Goal: Task Accomplishment & Management: Complete application form

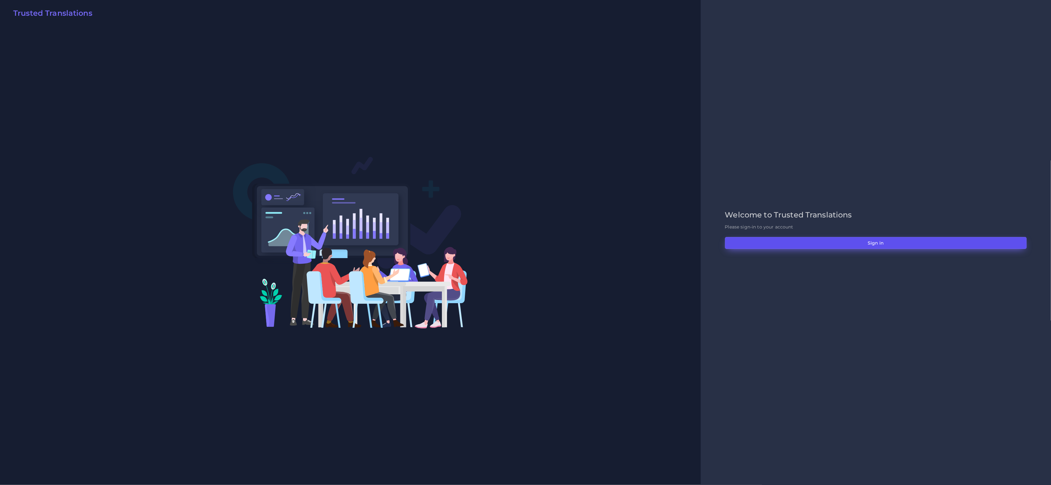
click at [803, 240] on button "Sign in" at bounding box center [876, 243] width 302 height 12
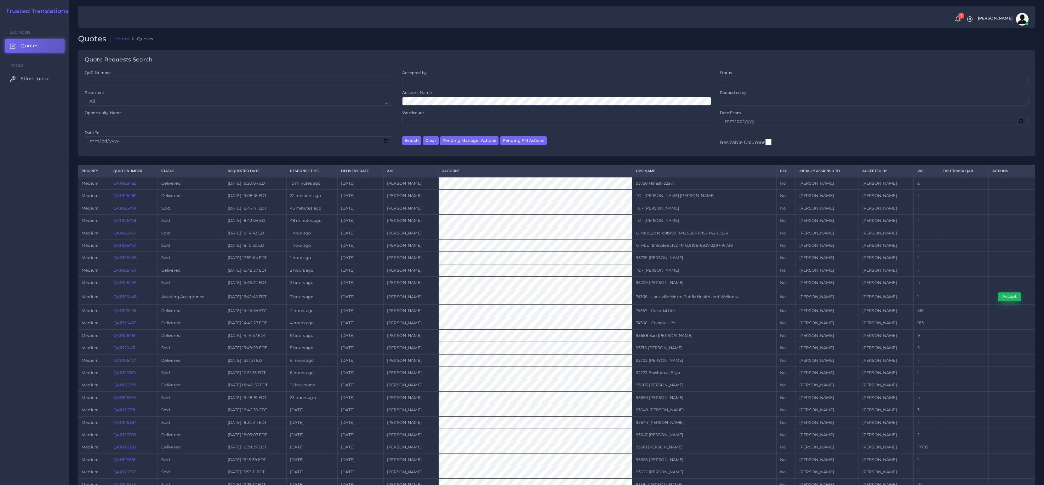
click at [1005, 299] on button "Accept" at bounding box center [1010, 296] width 24 height 9
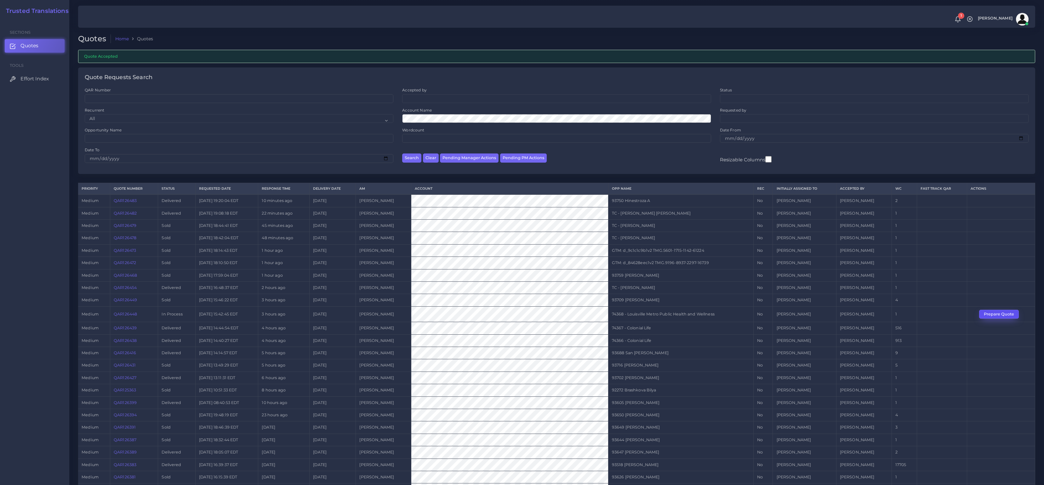
click at [1006, 310] on button "Prepare Quote" at bounding box center [999, 314] width 40 height 9
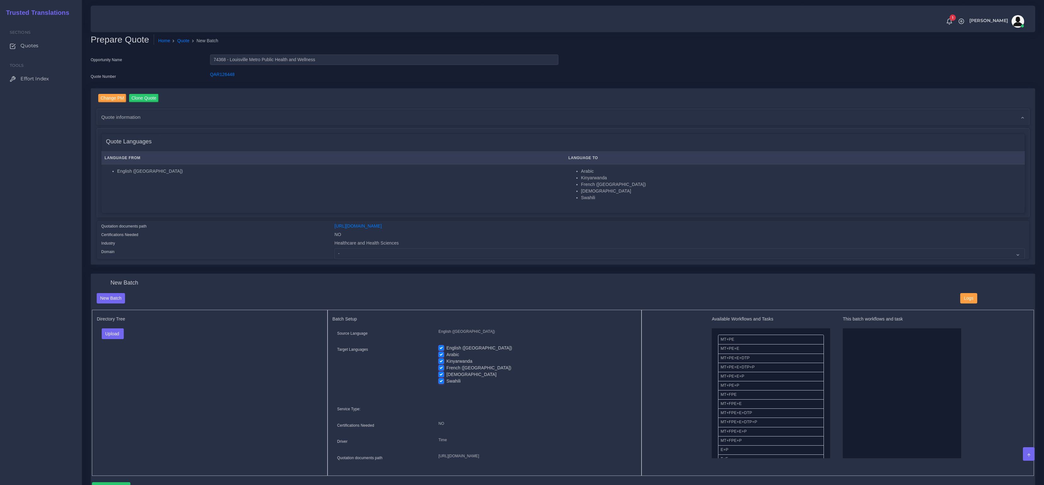
click at [404, 259] on div "Change PM Clone Quote Quote information AM Tulio Figueroa Opportunity NO" at bounding box center [563, 177] width 944 height 176
click at [403, 255] on select "- Advertising and Media Agriculture, Forestry and Fishing Architecture, Buildin…" at bounding box center [680, 253] width 690 height 11
select select "Healthcare and Health Sciences"
click at [335, 248] on select "- Advertising and Media Agriculture, Forestry and Fishing Architecture, Buildin…" at bounding box center [680, 253] width 690 height 11
click at [168, 330] on div "Upload Folder Files un/check all" at bounding box center [210, 335] width 226 height 15
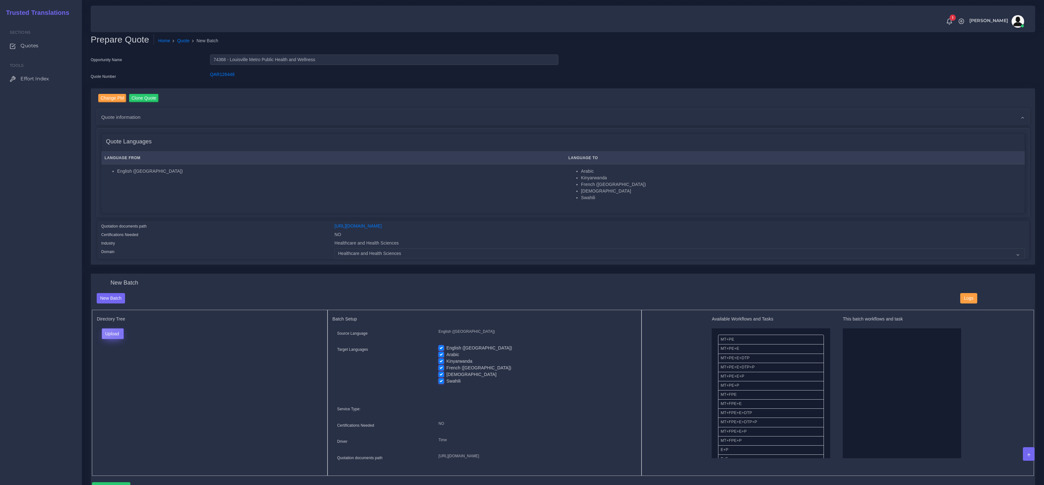
click at [121, 333] on button "Upload" at bounding box center [113, 333] width 22 height 11
click at [114, 356] on label "Files" at bounding box center [123, 358] width 43 height 8
click at [446, 347] on label "English ([GEOGRAPHIC_DATA])" at bounding box center [479, 348] width 66 height 7
click at [441, 347] on input "English ([GEOGRAPHIC_DATA])" at bounding box center [441, 348] width 6 height 6
checkbox input "false"
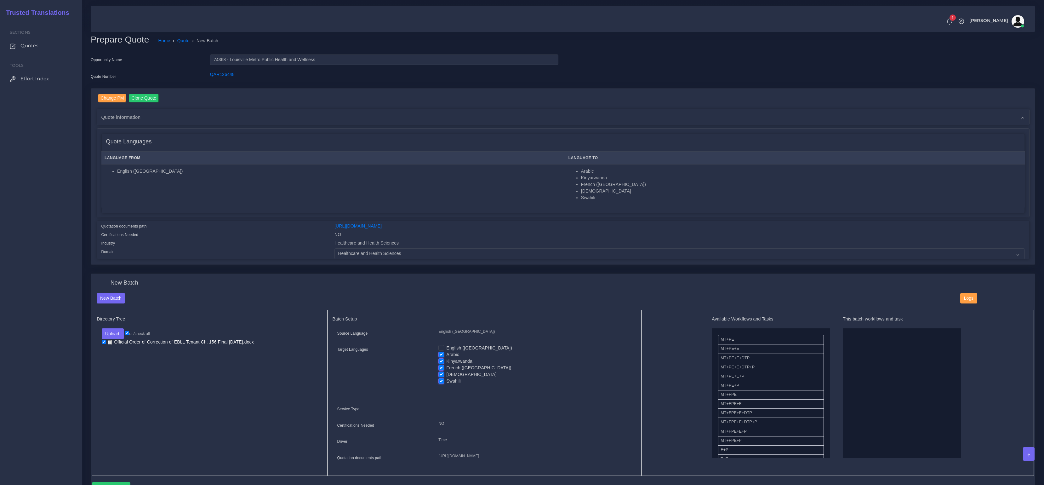
drag, startPoint x: 443, startPoint y: 357, endPoint x: 443, endPoint y: 362, distance: 4.7
click at [446, 358] on label "Kinyarwanda" at bounding box center [459, 361] width 26 height 7
click at [443, 358] on input "Kinyarwanda" at bounding box center [441, 361] width 6 height 6
checkbox input "false"
click at [446, 368] on label "French ([GEOGRAPHIC_DATA])" at bounding box center [478, 367] width 65 height 7
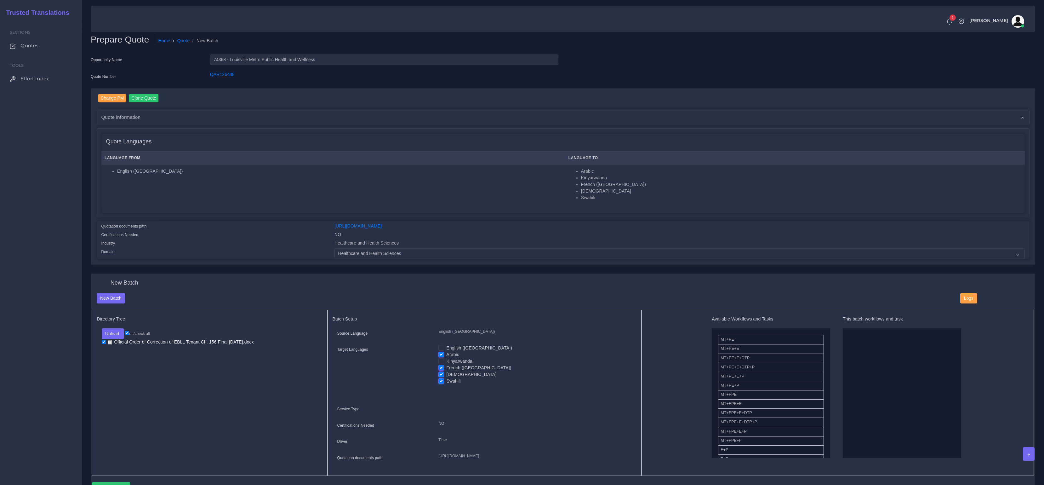
click at [443, 368] on input "French ([GEOGRAPHIC_DATA])" at bounding box center [441, 367] width 6 height 6
checkbox input "false"
click at [446, 373] on label "[DEMOGRAPHIC_DATA]" at bounding box center [471, 374] width 50 height 7
click at [442, 373] on input "[DEMOGRAPHIC_DATA]" at bounding box center [441, 374] width 6 height 6
checkbox input "false"
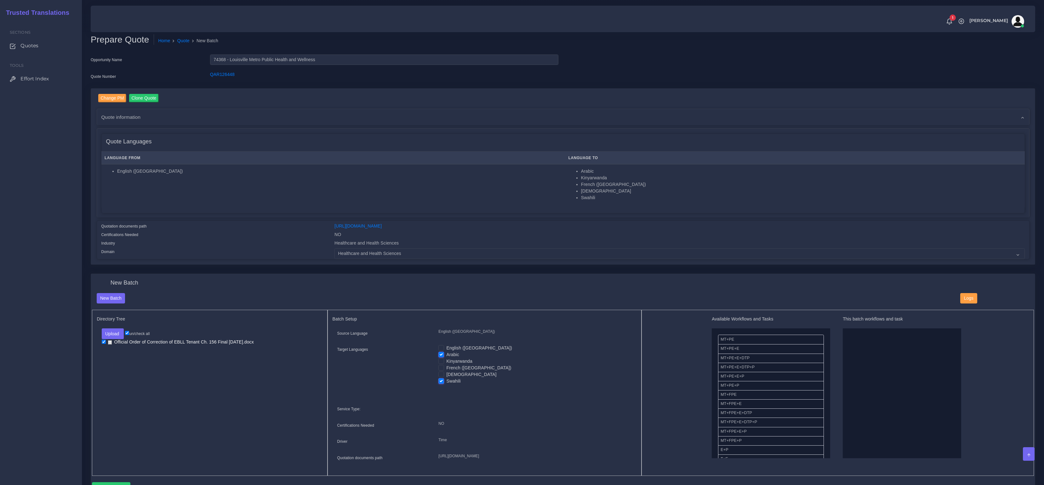
click at [446, 380] on label "Swahili" at bounding box center [453, 381] width 14 height 7
click at [441, 380] on input "Swahili" at bounding box center [441, 381] width 6 height 6
checkbox input "false"
drag, startPoint x: 735, startPoint y: 376, endPoint x: 806, endPoint y: 373, distance: 71.9
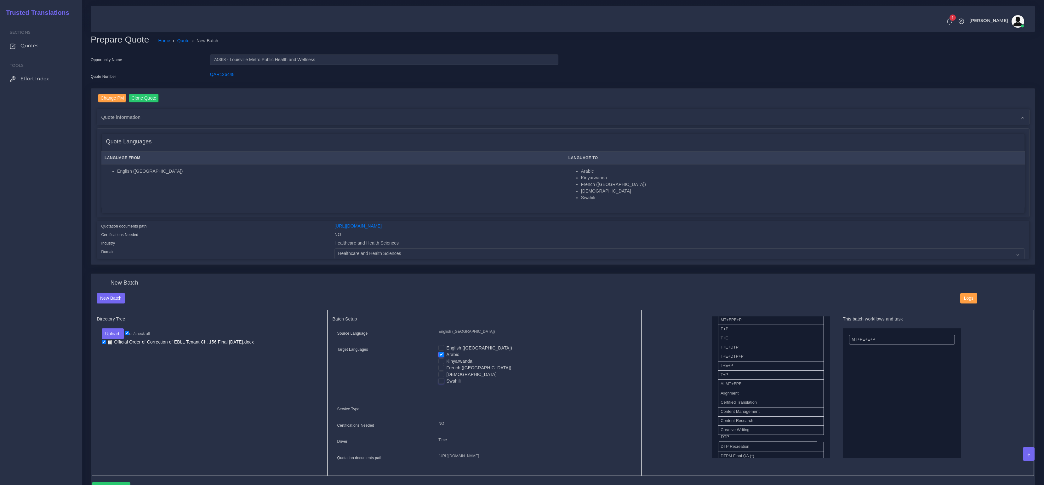
drag, startPoint x: 732, startPoint y: 438, endPoint x: 808, endPoint y: 419, distance: 78.1
drag, startPoint x: 725, startPoint y: 425, endPoint x: 899, endPoint y: 391, distance: 177.6
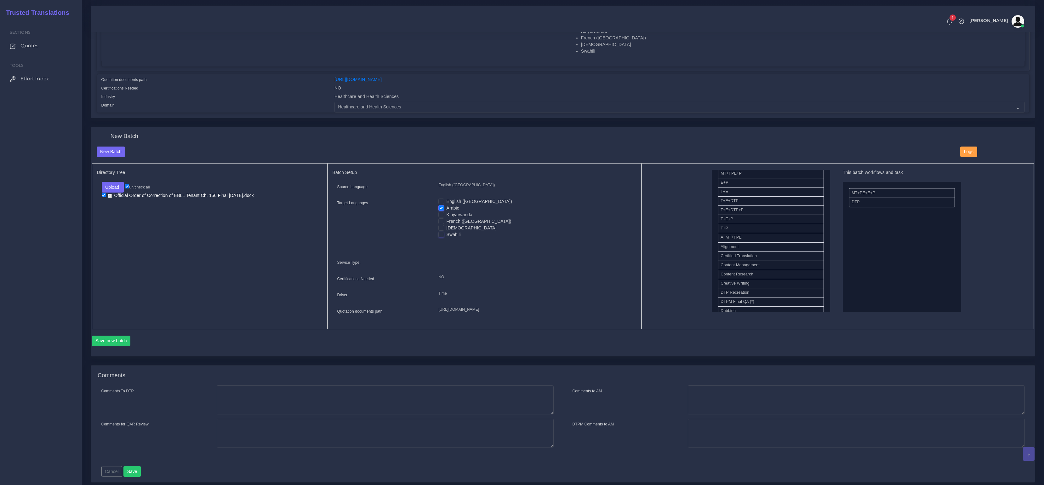
scroll to position [178, 0]
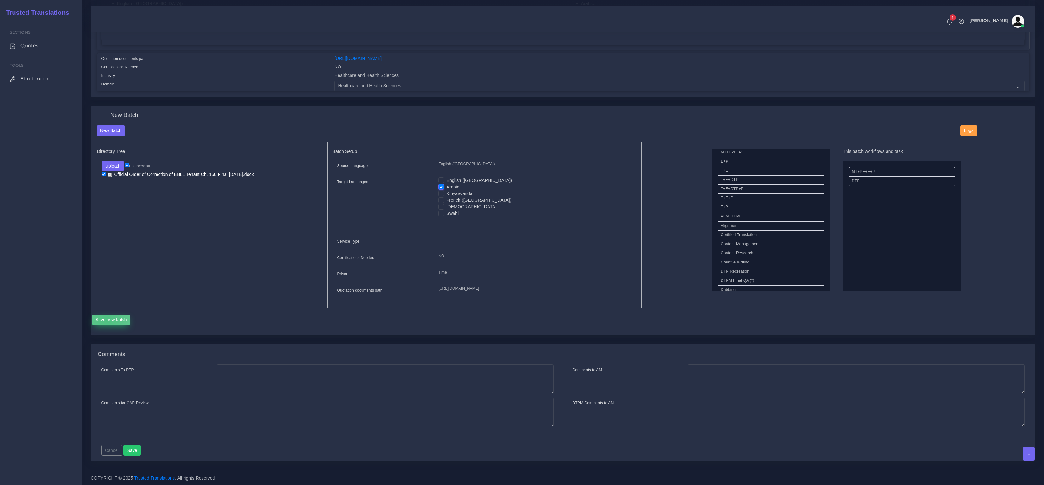
click at [107, 321] on button "Save new batch" at bounding box center [111, 319] width 39 height 11
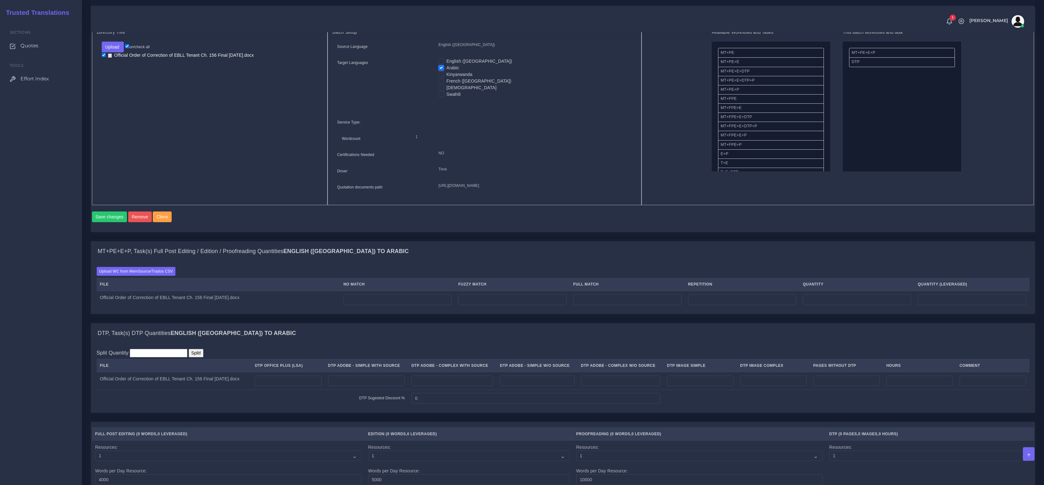
scroll to position [305, 0]
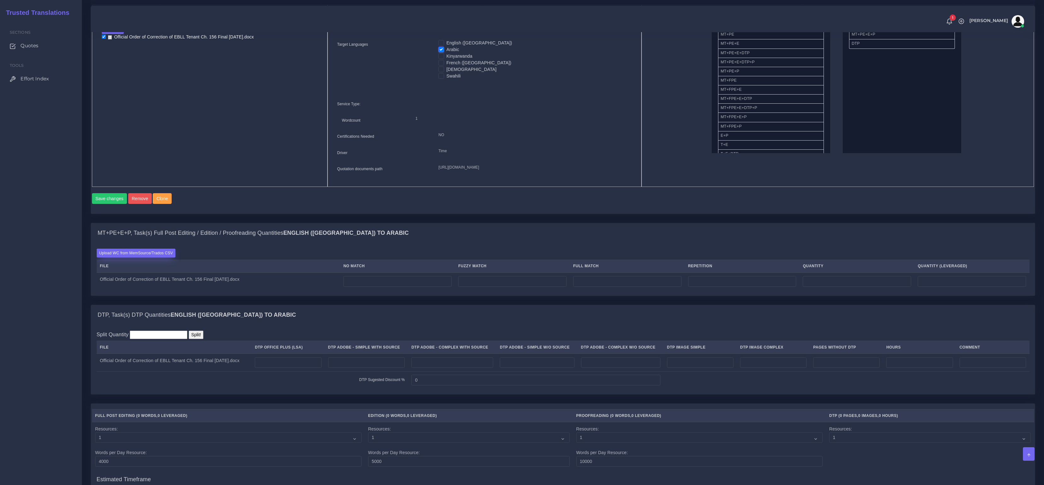
click at [129, 257] on label "Upload WC from MemSource/Trados CSV" at bounding box center [136, 253] width 79 height 9
click at [0, 0] on input "Upload WC from MemSource/Trados CSV" at bounding box center [0, 0] width 0 height 0
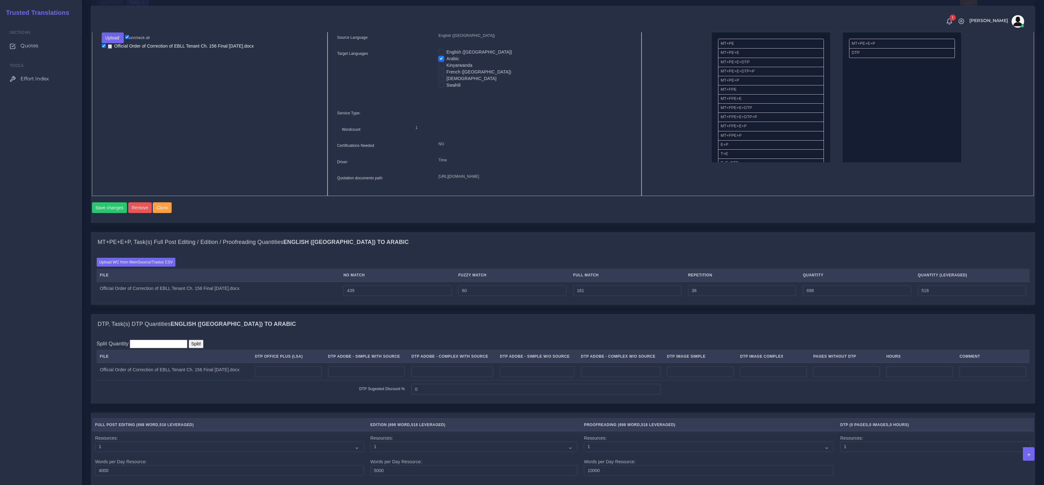
scroll to position [324, 0]
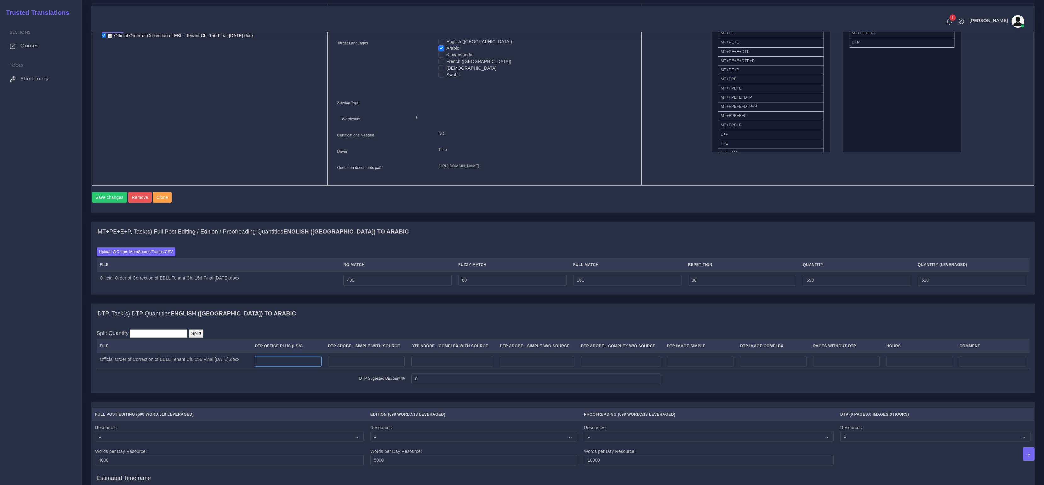
click at [301, 367] on input "number" at bounding box center [288, 361] width 66 height 11
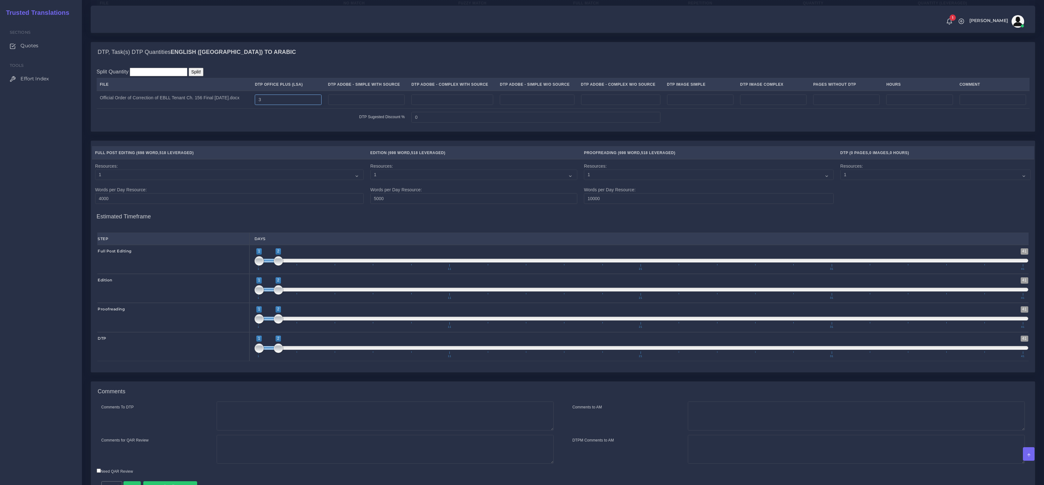
scroll to position [630, 0]
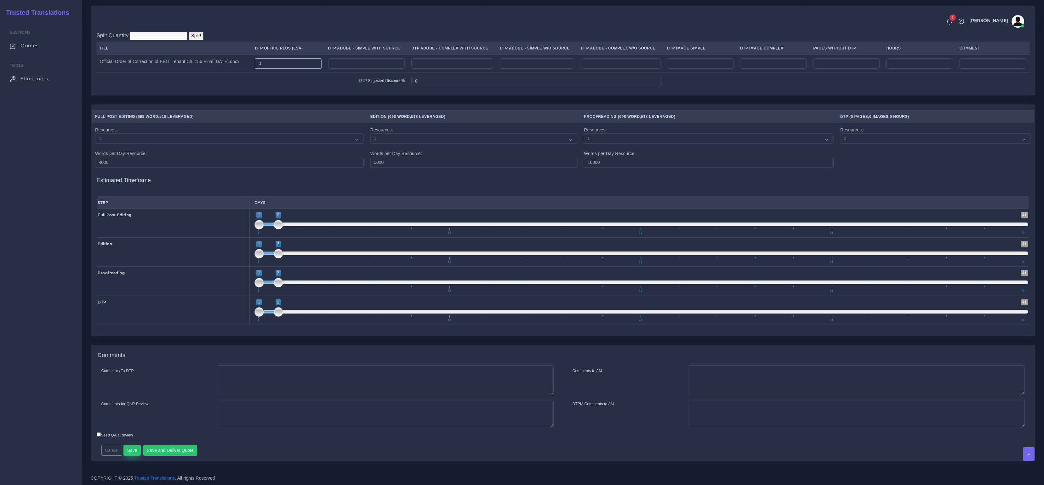
type input "3"
click at [131, 452] on button "Save" at bounding box center [131, 450] width 17 height 11
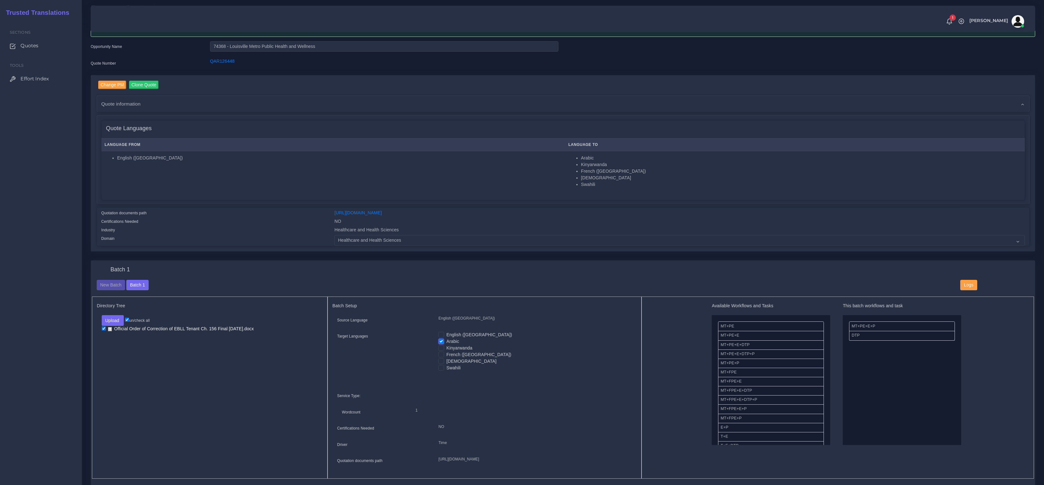
scroll to position [0, 0]
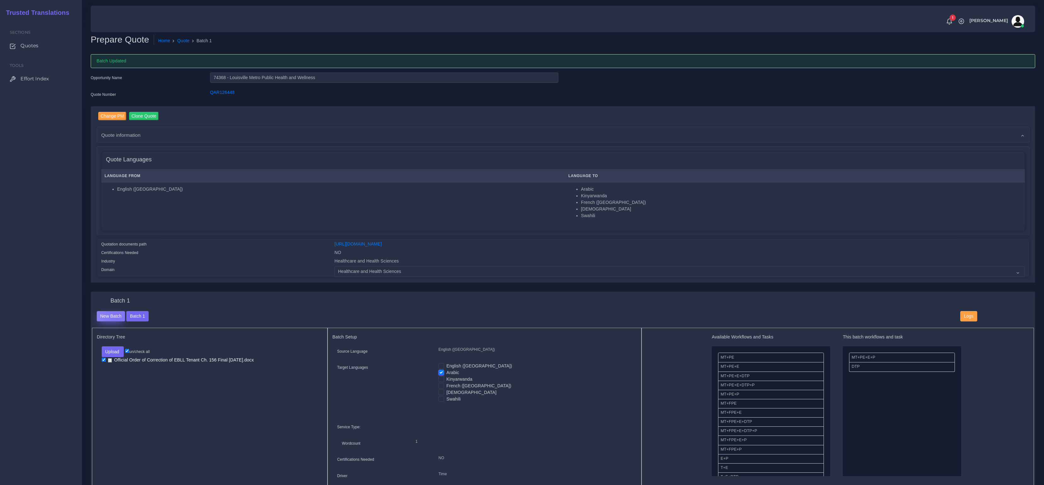
click at [117, 318] on button "New Batch" at bounding box center [111, 316] width 29 height 11
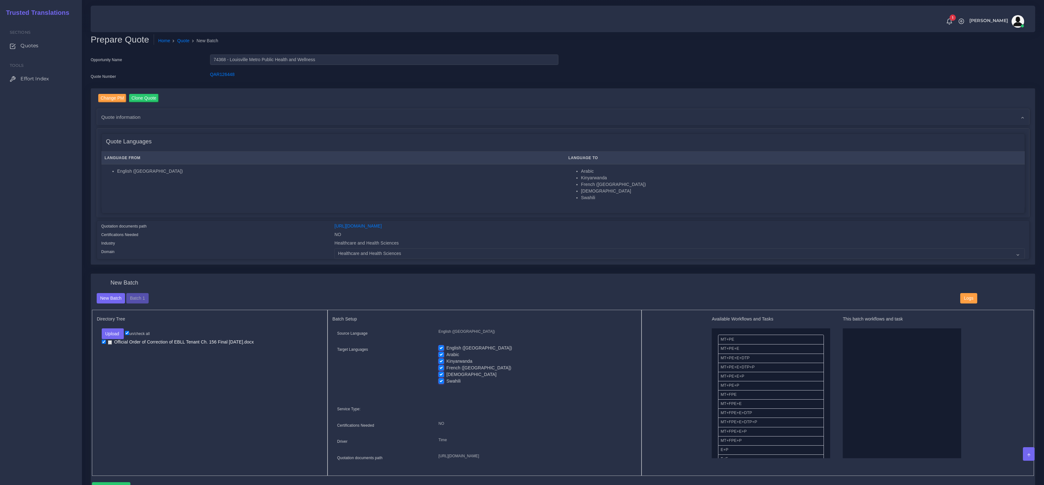
click at [446, 348] on label "English ([GEOGRAPHIC_DATA])" at bounding box center [479, 348] width 66 height 7
click at [444, 348] on input "English ([GEOGRAPHIC_DATA])" at bounding box center [441, 348] width 6 height 6
checkbox input "false"
click at [446, 355] on label "Arabic" at bounding box center [452, 354] width 13 height 7
click at [443, 355] on input "Arabic" at bounding box center [441, 354] width 6 height 6
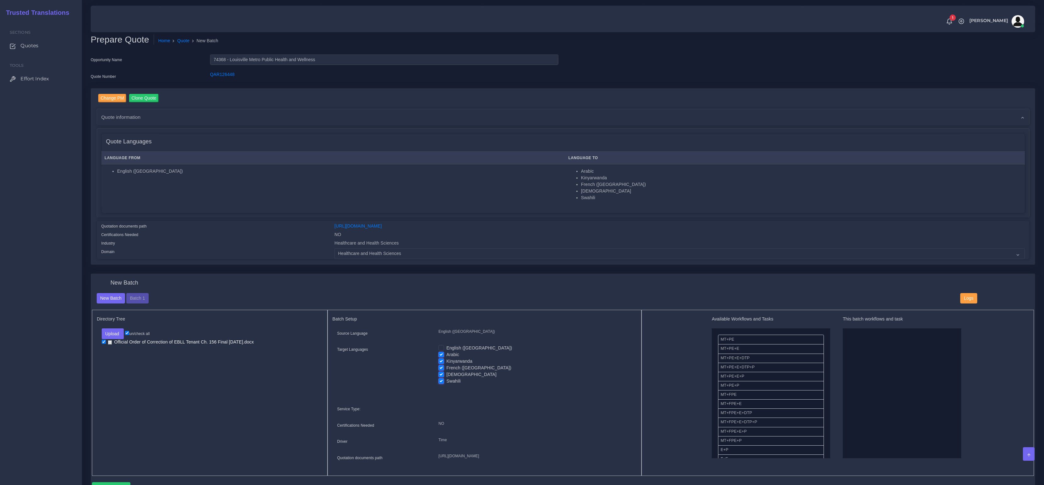
checkbox input "false"
click at [440, 371] on input "[DEMOGRAPHIC_DATA]" at bounding box center [441, 374] width 6 height 6
checkbox input "false"
click at [446, 378] on label "Swahili" at bounding box center [453, 381] width 14 height 7
click at [441, 378] on input "Swahili" at bounding box center [441, 381] width 6 height 6
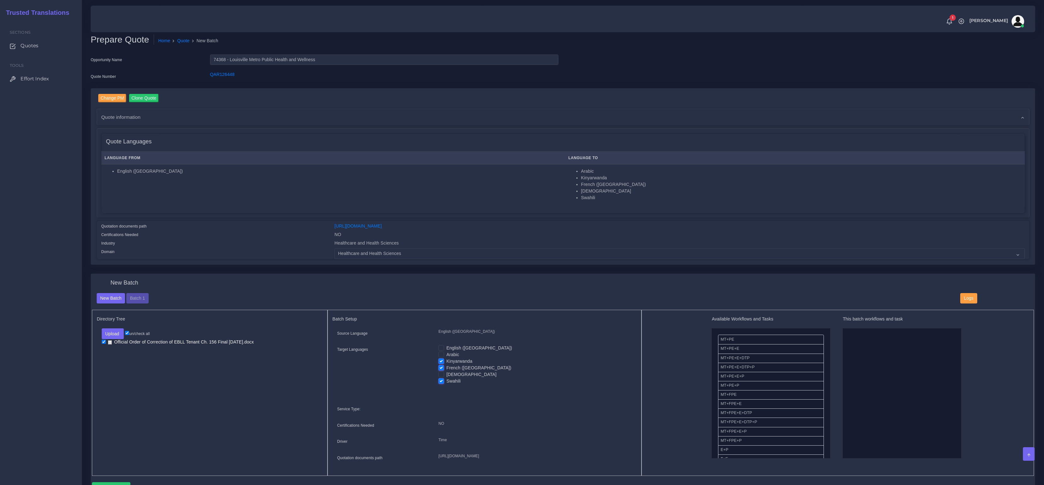
checkbox input "false"
click at [446, 368] on label "French ([GEOGRAPHIC_DATA])" at bounding box center [478, 367] width 65 height 7
click at [441, 368] on input "French ([GEOGRAPHIC_DATA])" at bounding box center [441, 367] width 6 height 6
checkbox input "false"
drag, startPoint x: 737, startPoint y: 375, endPoint x: 850, endPoint y: 377, distance: 113.1
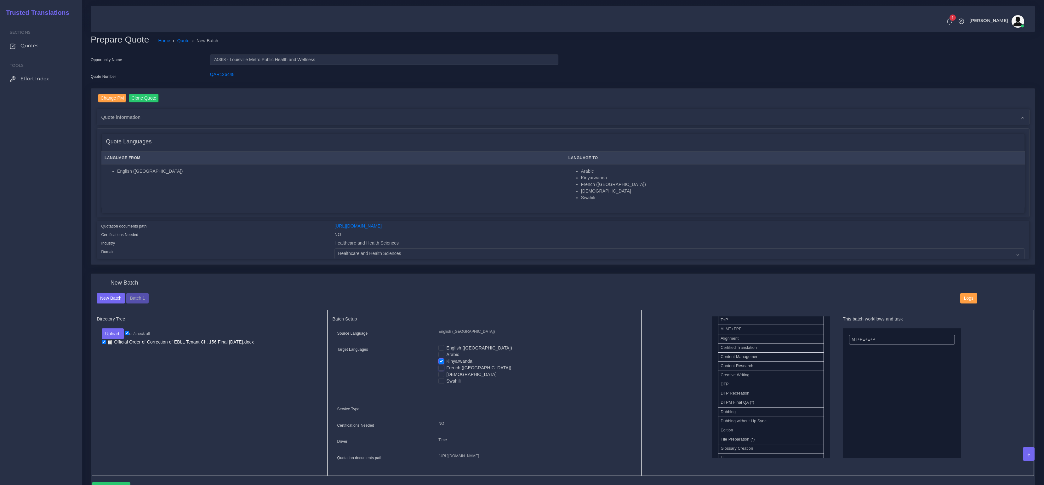
scroll to position [186, 0]
drag, startPoint x: 730, startPoint y: 363, endPoint x: 870, endPoint y: 389, distance: 142.8
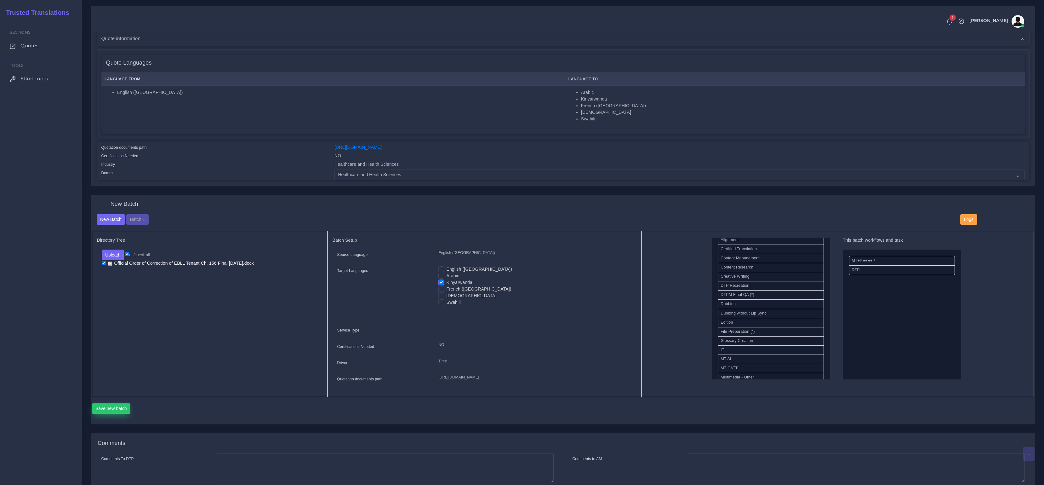
scroll to position [89, 0]
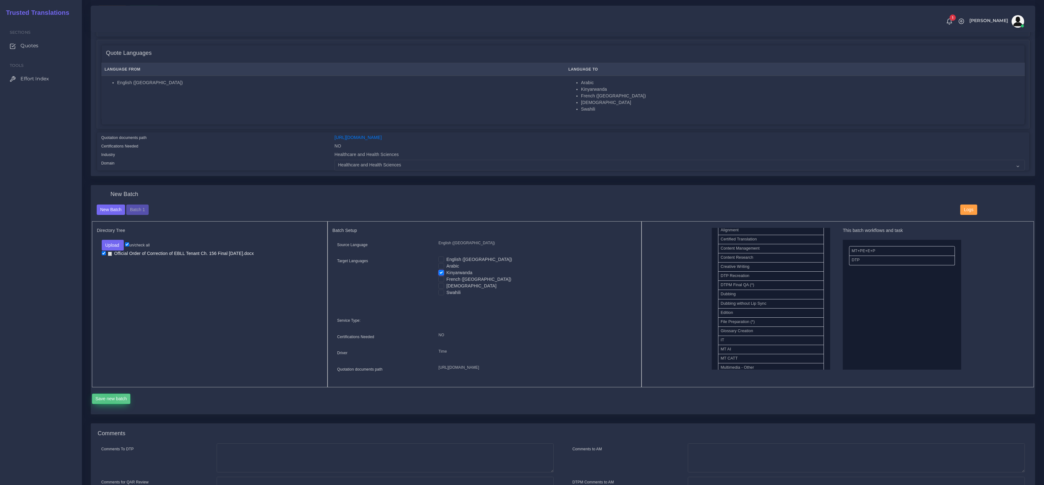
click at [107, 404] on button "Save new batch" at bounding box center [111, 398] width 39 height 11
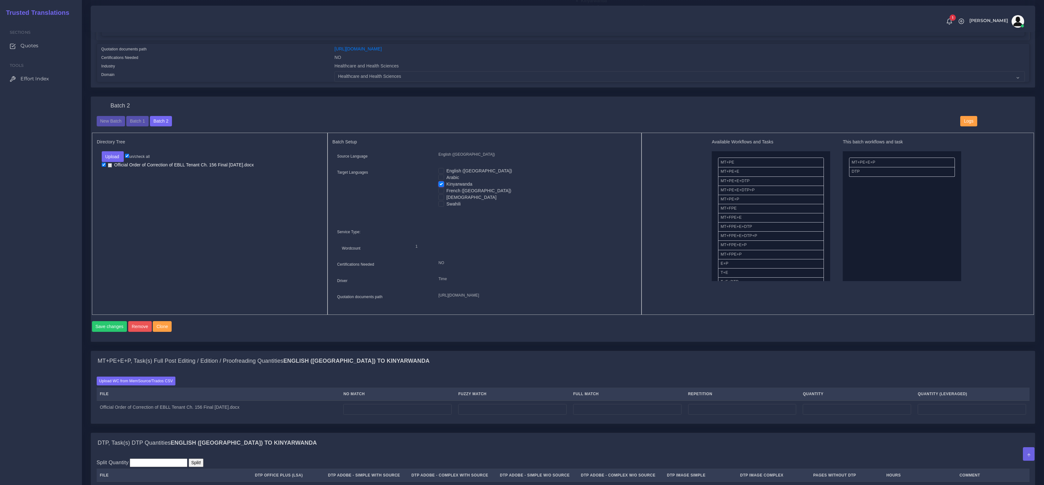
scroll to position [273, 0]
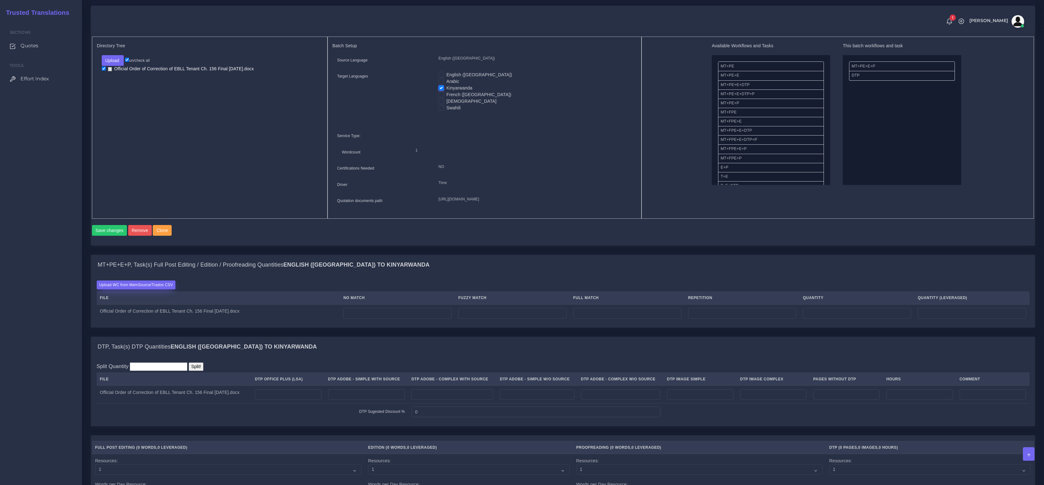
click at [128, 289] on label "Upload WC from MemSource/Trados CSV" at bounding box center [136, 284] width 79 height 9
click at [0, 0] on input "Upload WC from MemSource/Trados CSV" at bounding box center [0, 0] width 0 height 0
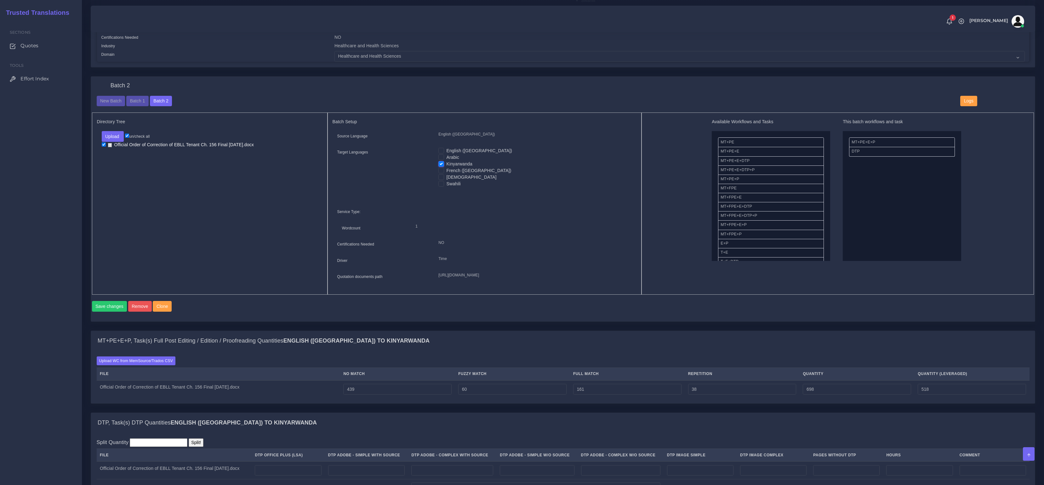
scroll to position [307, 0]
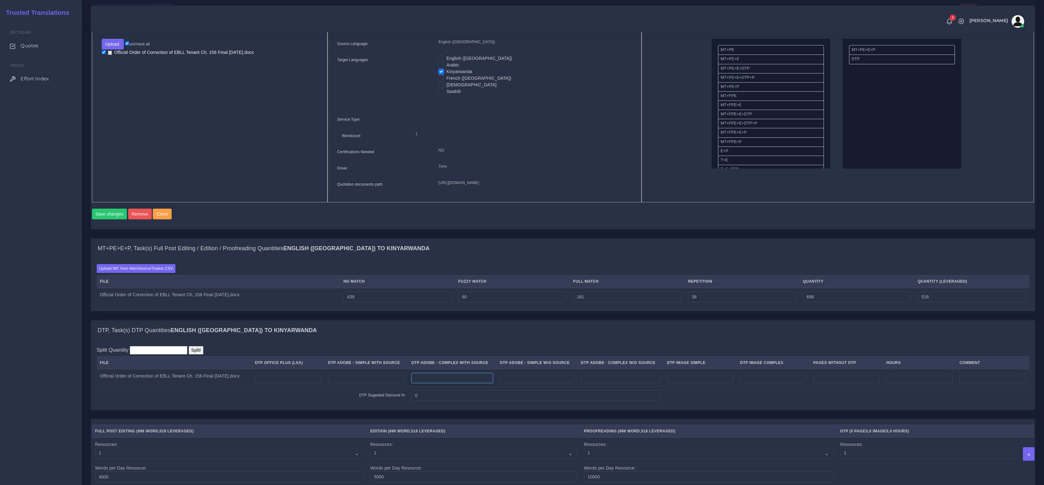
click at [470, 383] on input "number" at bounding box center [452, 378] width 82 height 11
click at [275, 383] on input "number" at bounding box center [288, 378] width 66 height 11
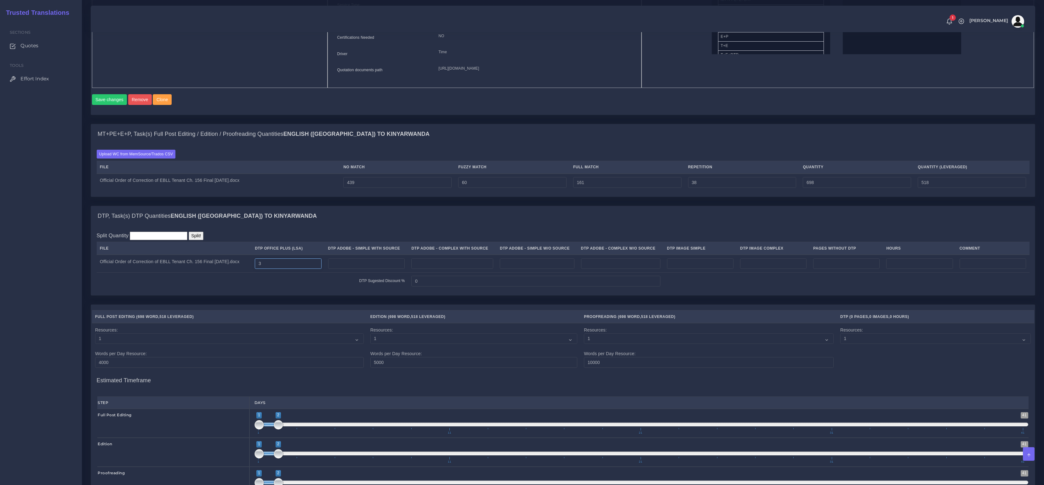
scroll to position [630, 0]
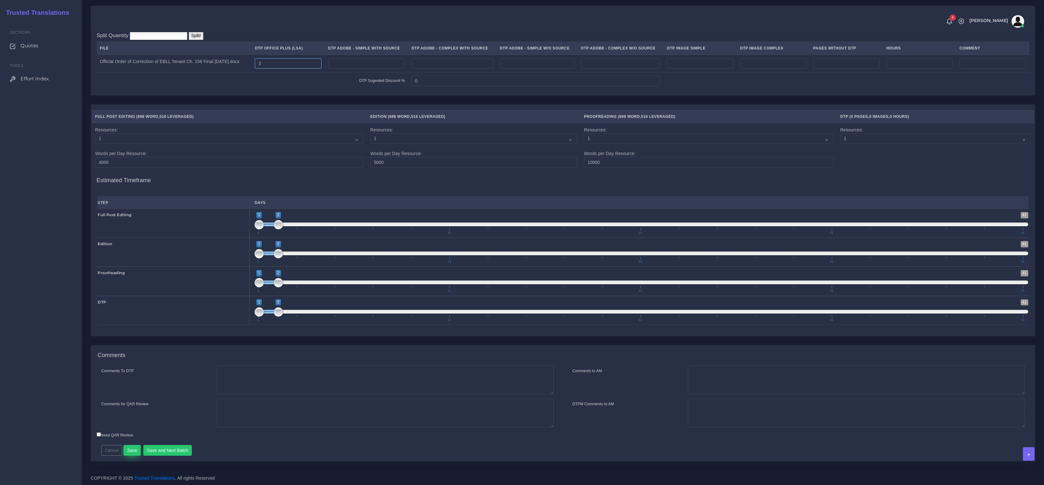
type input "3"
click at [135, 451] on button "Save" at bounding box center [131, 450] width 17 height 11
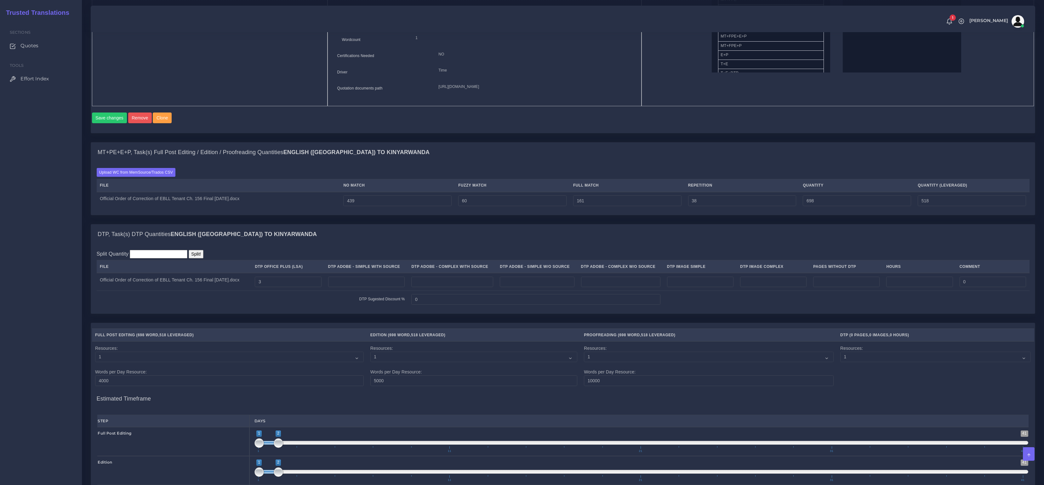
scroll to position [202, 0]
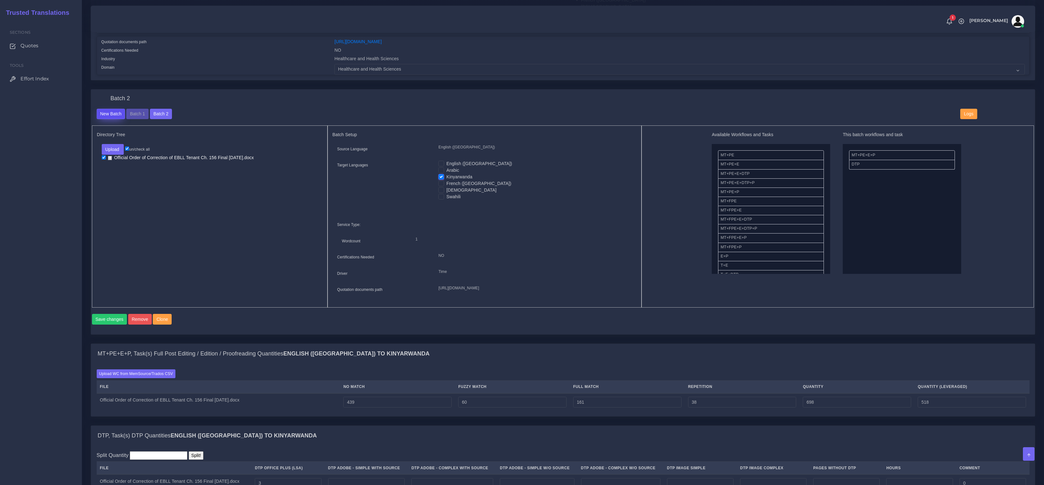
click at [113, 117] on button "New Batch" at bounding box center [111, 114] width 29 height 11
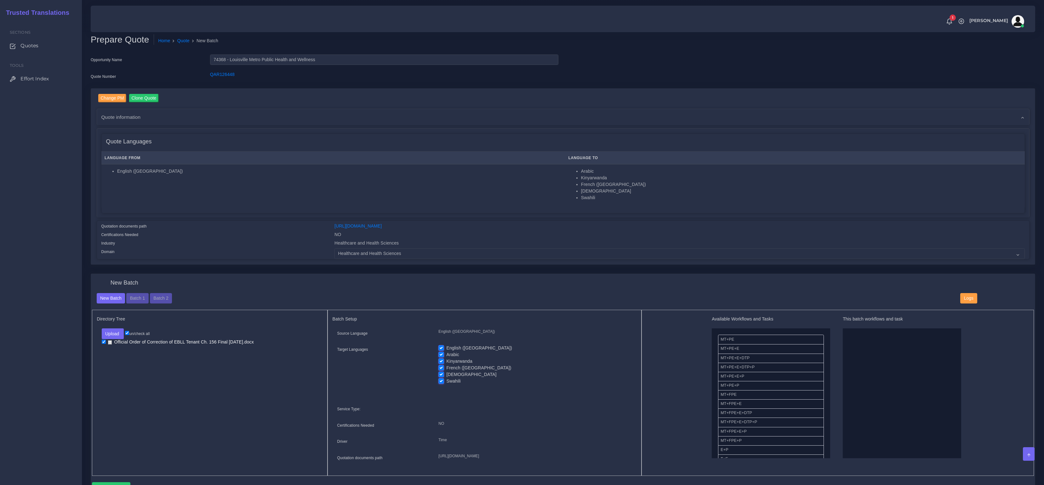
click at [446, 358] on label "Kinyarwanda" at bounding box center [459, 361] width 26 height 7
click at [442, 358] on input "Kinyarwanda" at bounding box center [441, 361] width 6 height 6
checkbox input "false"
click at [446, 353] on label "Arabic" at bounding box center [452, 354] width 13 height 7
click at [443, 353] on input "Arabic" at bounding box center [441, 354] width 6 height 6
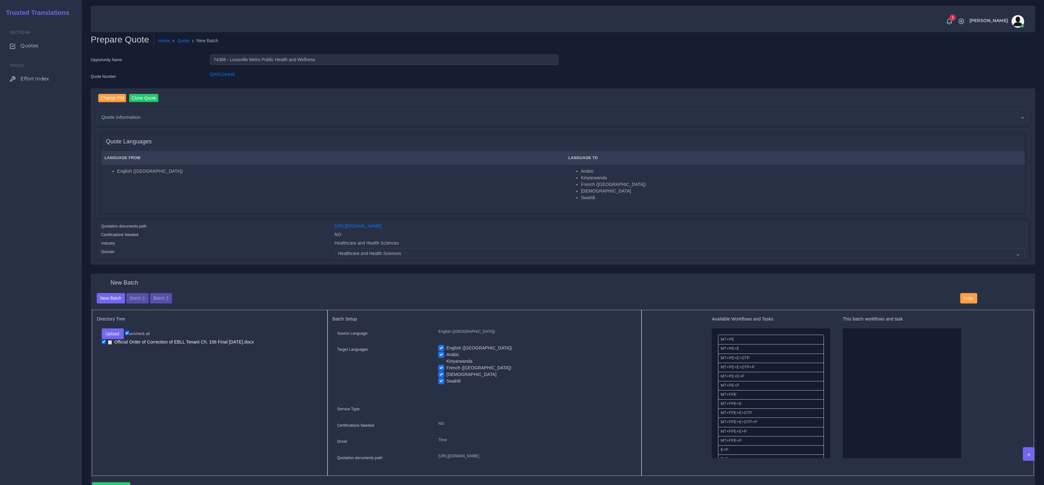
checkbox input "false"
click at [446, 347] on label "English ([GEOGRAPHIC_DATA])" at bounding box center [479, 348] width 66 height 7
click at [441, 347] on input "English ([GEOGRAPHIC_DATA])" at bounding box center [441, 348] width 6 height 6
checkbox input "false"
click at [446, 374] on label "[DEMOGRAPHIC_DATA]" at bounding box center [471, 374] width 50 height 7
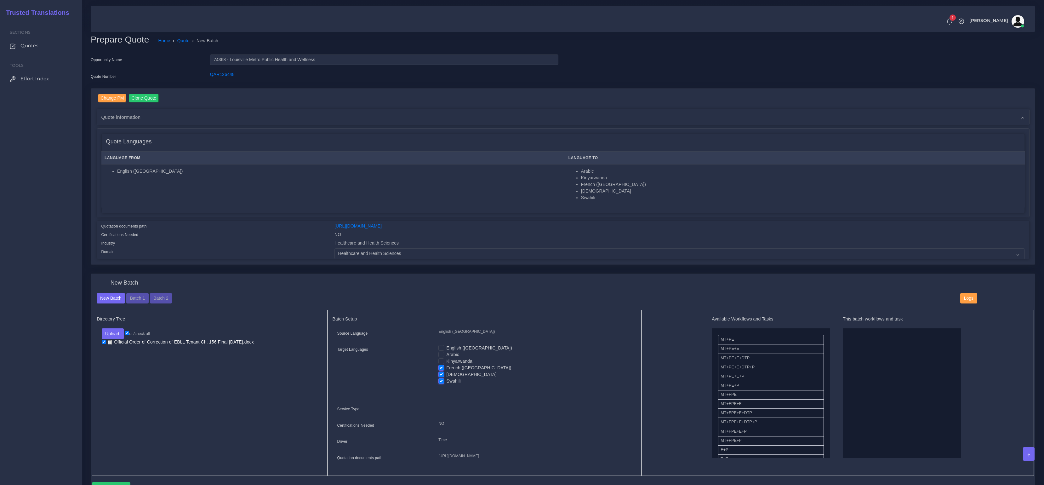
click at [442, 374] on input "[DEMOGRAPHIC_DATA]" at bounding box center [441, 374] width 6 height 6
checkbox input "false"
click at [446, 379] on label "Swahili" at bounding box center [453, 381] width 14 height 7
click at [441, 379] on input "Swahili" at bounding box center [441, 381] width 6 height 6
checkbox input "false"
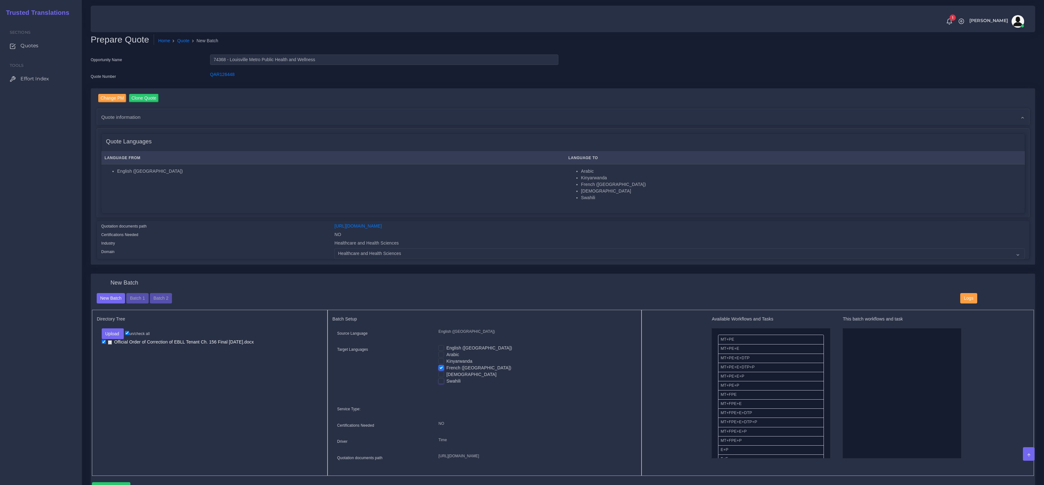
drag, startPoint x: 737, startPoint y: 377, endPoint x: 860, endPoint y: 387, distance: 123.9
drag, startPoint x: 726, startPoint y: 349, endPoint x: 828, endPoint y: 367, distance: 102.6
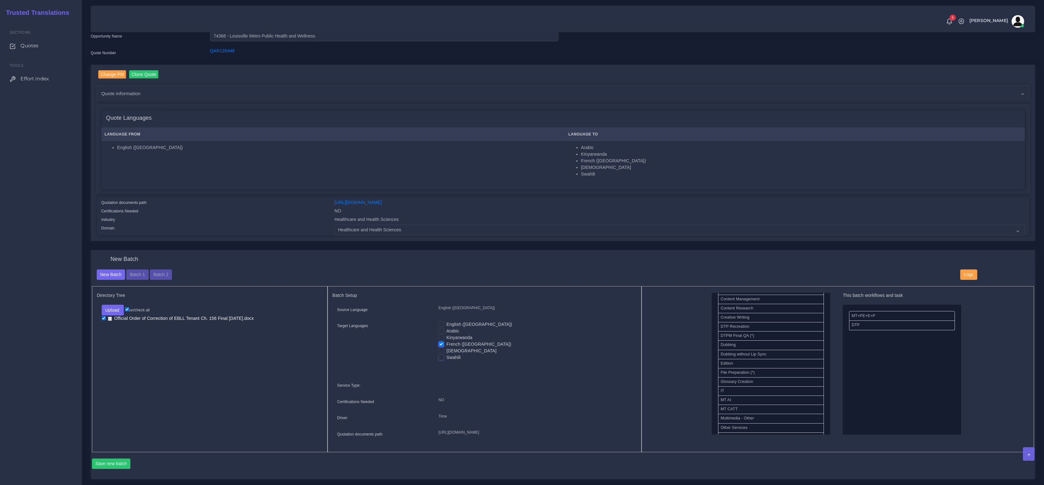
scroll to position [76, 0]
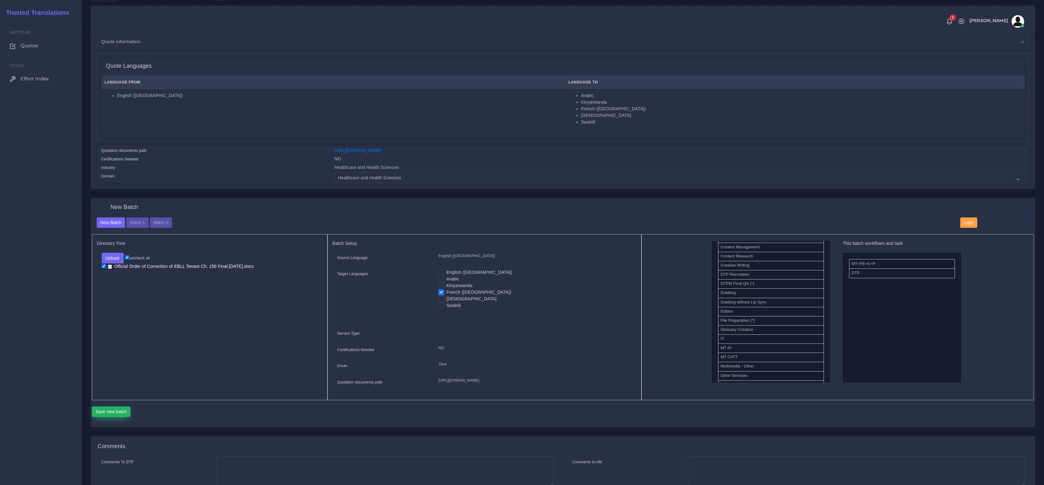
click at [117, 417] on button "Save new batch" at bounding box center [111, 411] width 39 height 11
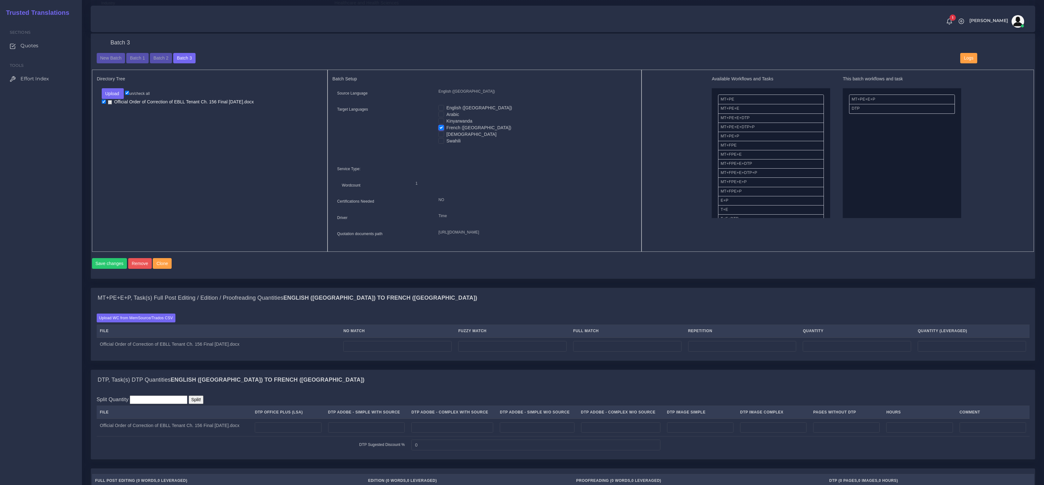
scroll to position [324, 0]
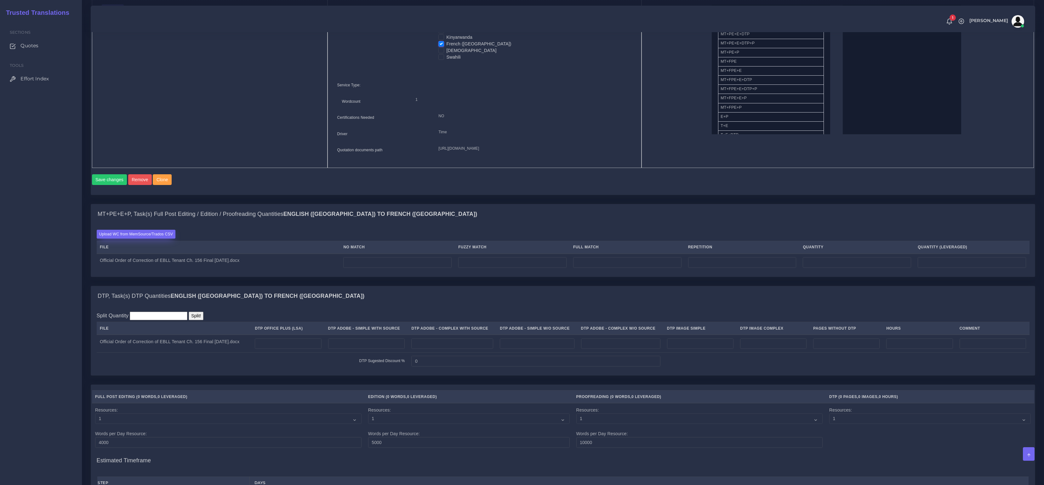
click at [164, 238] on label "Upload WC from MemSource/Trados CSV" at bounding box center [136, 234] width 79 height 9
click at [0, 0] on input "Upload WC from MemSource/Trados CSV" at bounding box center [0, 0] width 0 height 0
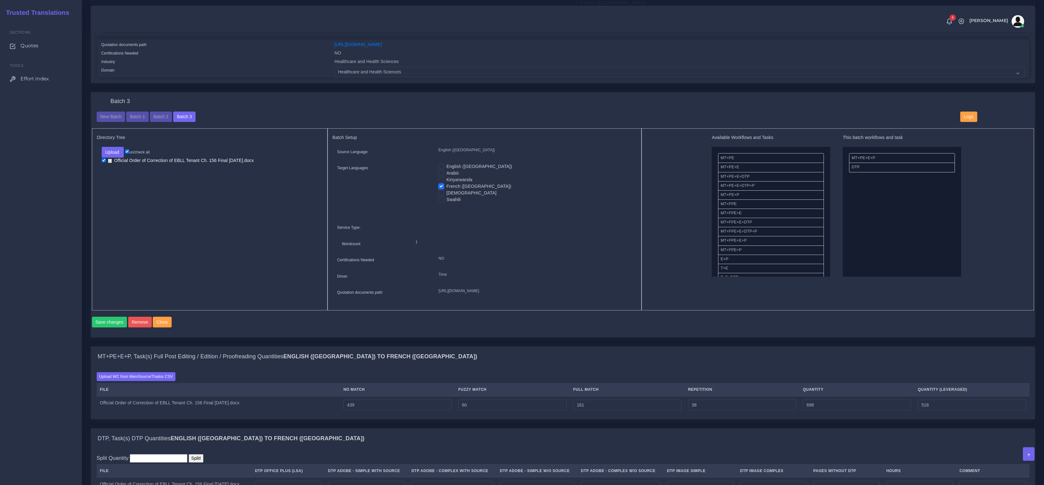
scroll to position [286, 0]
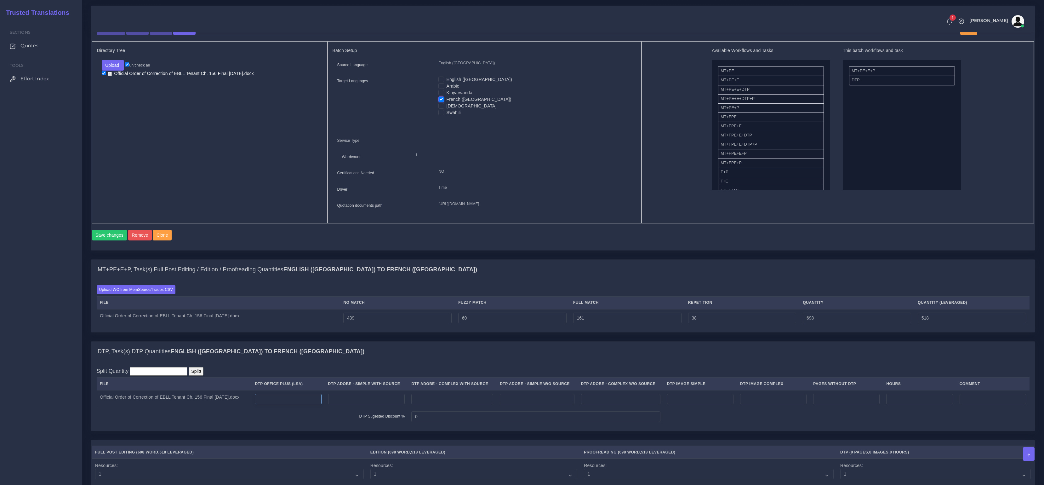
click at [289, 404] on input "number" at bounding box center [288, 399] width 66 height 11
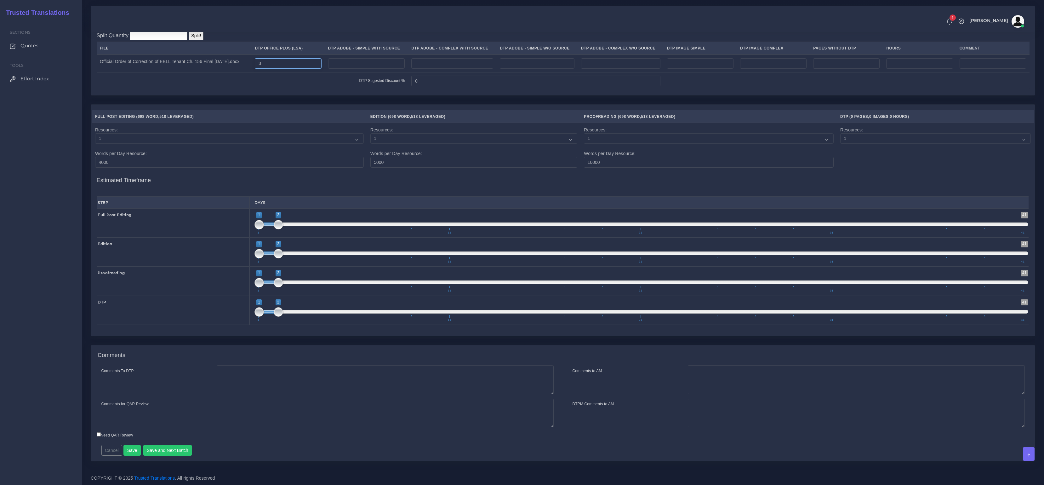
scroll to position [630, 0]
type input "3"
click at [128, 449] on button "Save" at bounding box center [131, 450] width 17 height 11
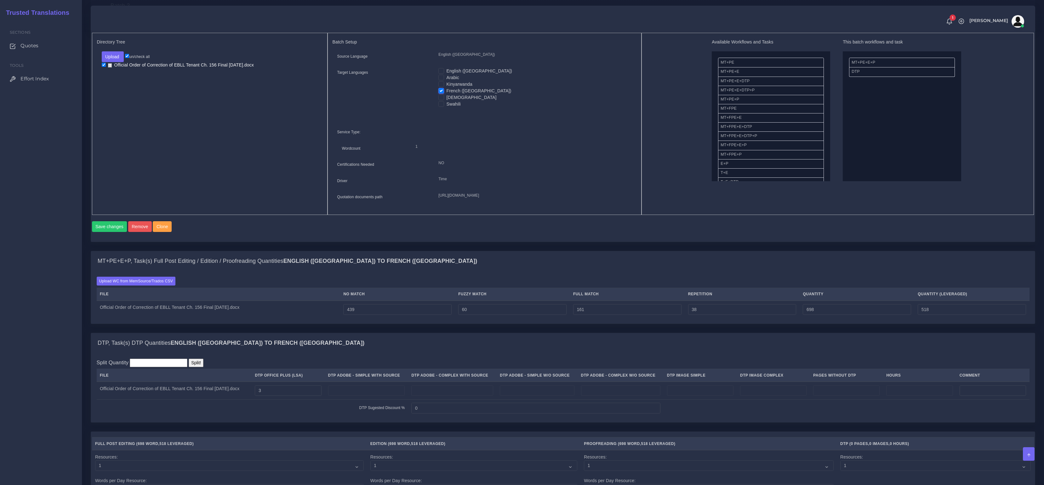
scroll to position [200, 0]
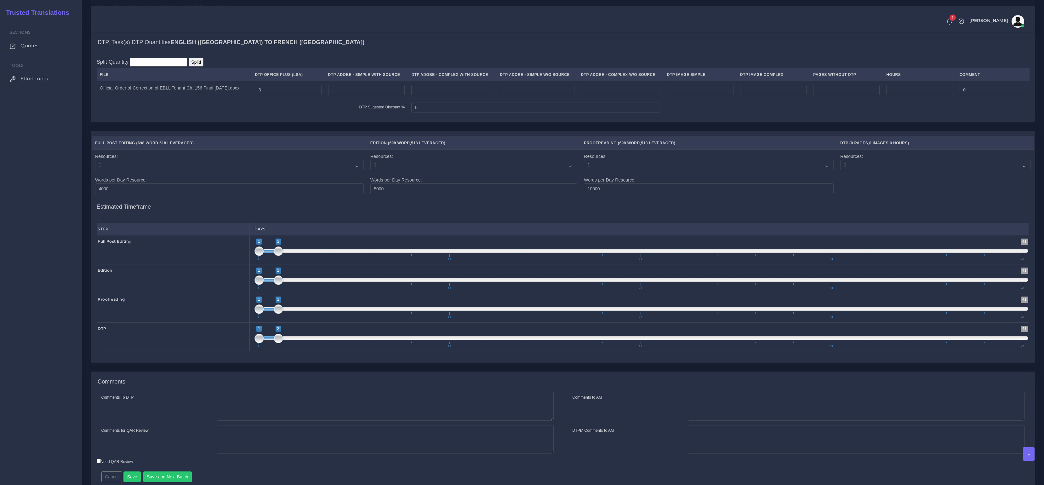
scroll to position [630, 0]
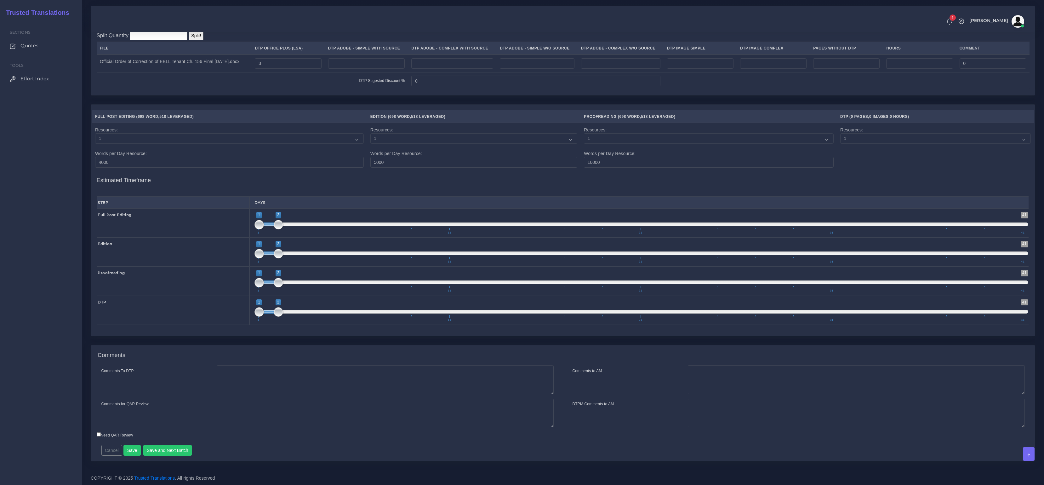
click at [135, 457] on div "Comments To DTP Comments for QAR Review Cancel" at bounding box center [563, 413] width 944 height 96
click at [135, 454] on button "Save" at bounding box center [131, 450] width 17 height 11
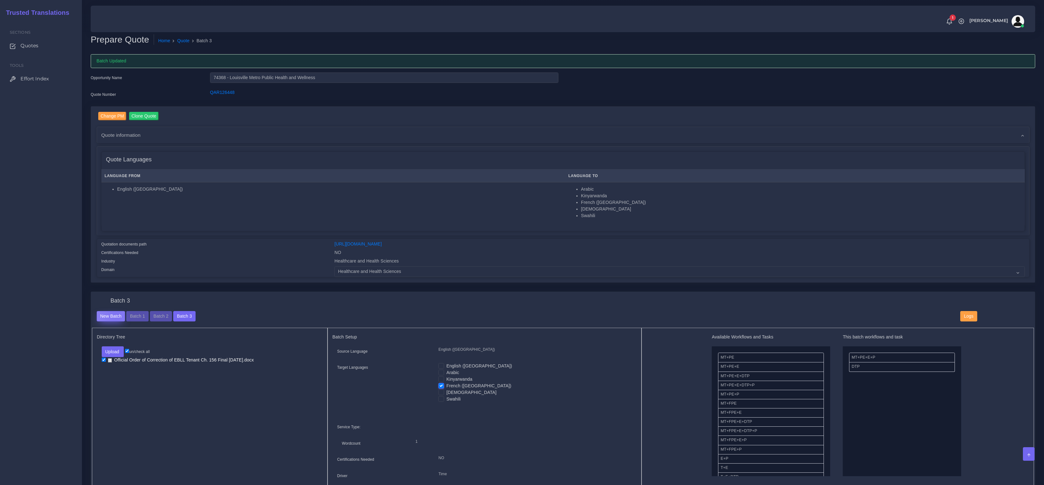
click at [116, 314] on button "New Batch" at bounding box center [111, 316] width 29 height 11
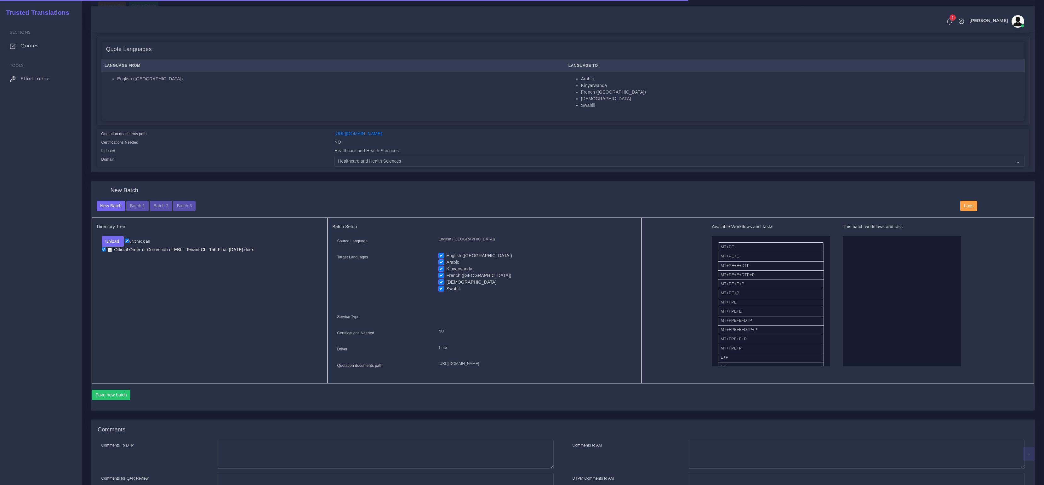
scroll to position [93, 0]
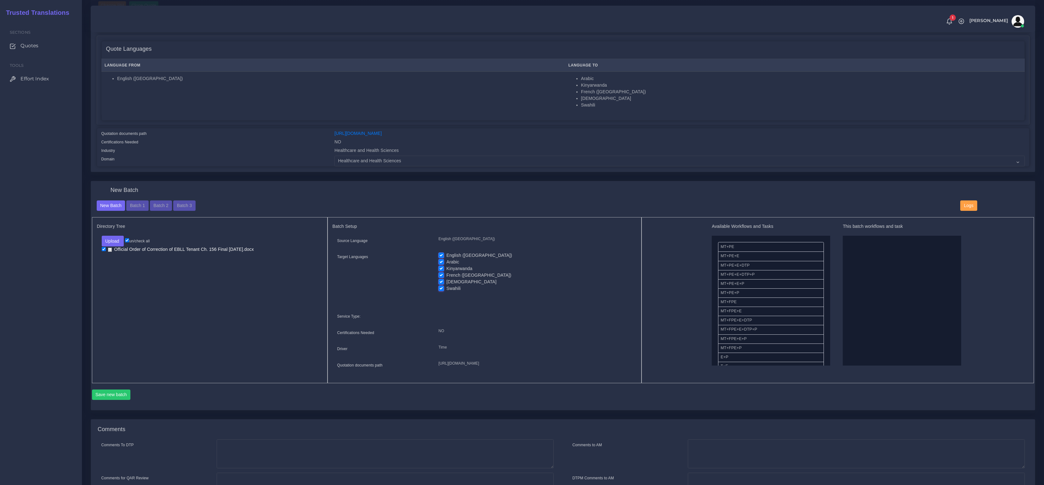
click at [446, 273] on label "French ([GEOGRAPHIC_DATA])" at bounding box center [478, 275] width 65 height 7
click at [442, 273] on input "French ([GEOGRAPHIC_DATA])" at bounding box center [441, 275] width 6 height 6
checkbox input "false"
click at [446, 265] on label "Kinyarwanda" at bounding box center [459, 268] width 26 height 7
click at [440, 265] on input "Kinyarwanda" at bounding box center [441, 268] width 6 height 6
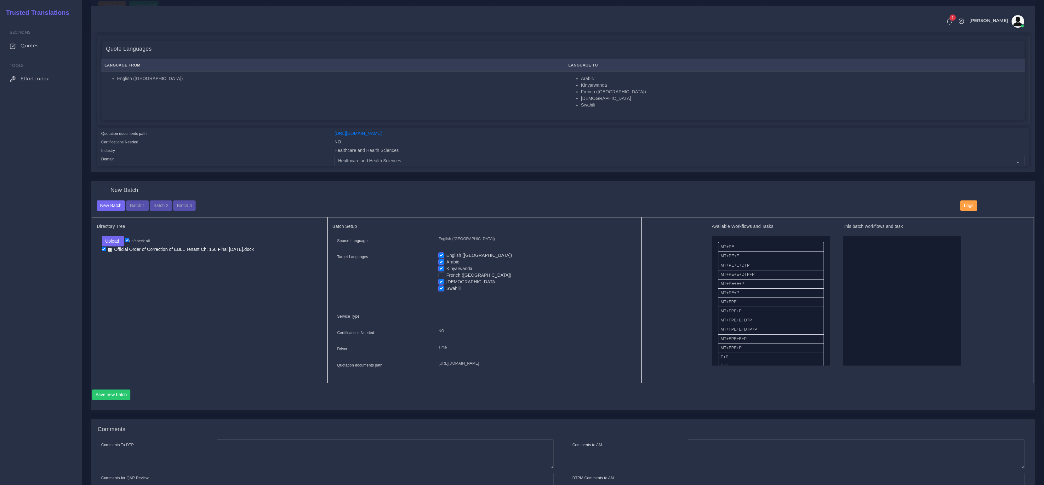
checkbox input "false"
click at [446, 259] on label "Arabic" at bounding box center [452, 262] width 13 height 7
click at [440, 259] on input "Arabic" at bounding box center [441, 262] width 6 height 6
checkbox input "false"
click at [446, 255] on label "English ([GEOGRAPHIC_DATA])" at bounding box center [479, 255] width 66 height 7
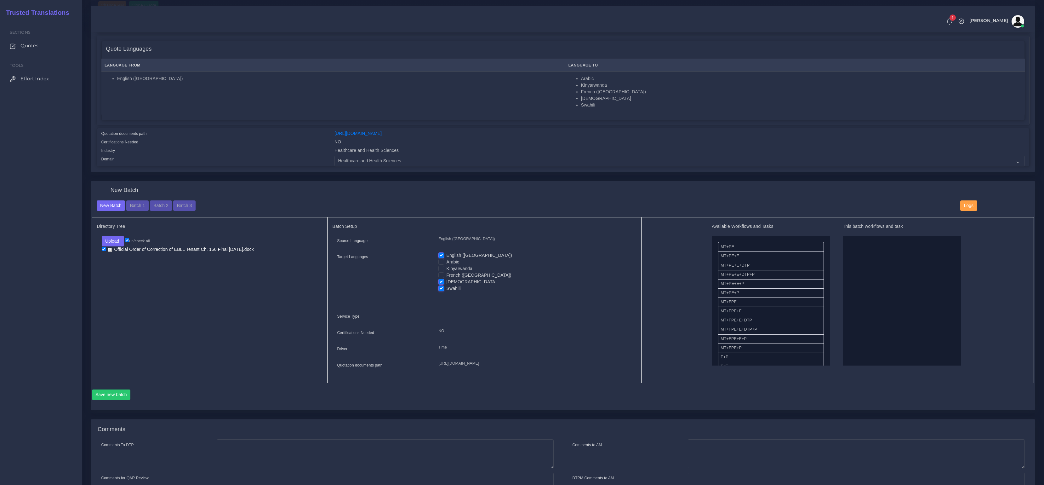
click at [440, 255] on input "English ([GEOGRAPHIC_DATA])" at bounding box center [441, 255] width 6 height 6
checkbox input "false"
click at [446, 288] on label "Swahili" at bounding box center [453, 288] width 14 height 7
click at [441, 288] on input "Swahili" at bounding box center [441, 288] width 6 height 6
checkbox input "false"
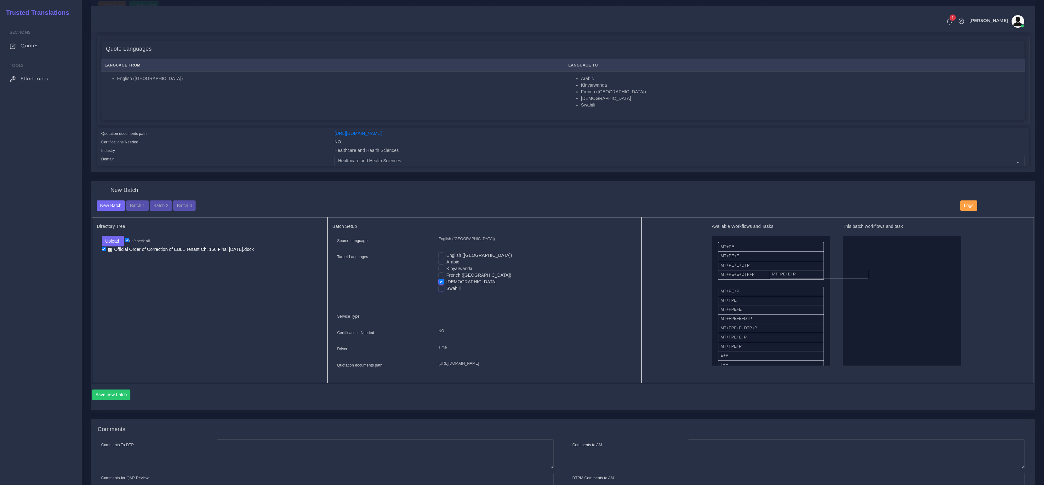
drag, startPoint x: 806, startPoint y: 273, endPoint x: 820, endPoint y: 278, distance: 15.3
drag, startPoint x: 733, startPoint y: 315, endPoint x: 852, endPoint y: 296, distance: 119.9
click at [119, 400] on button "Save new batch" at bounding box center [111, 394] width 39 height 11
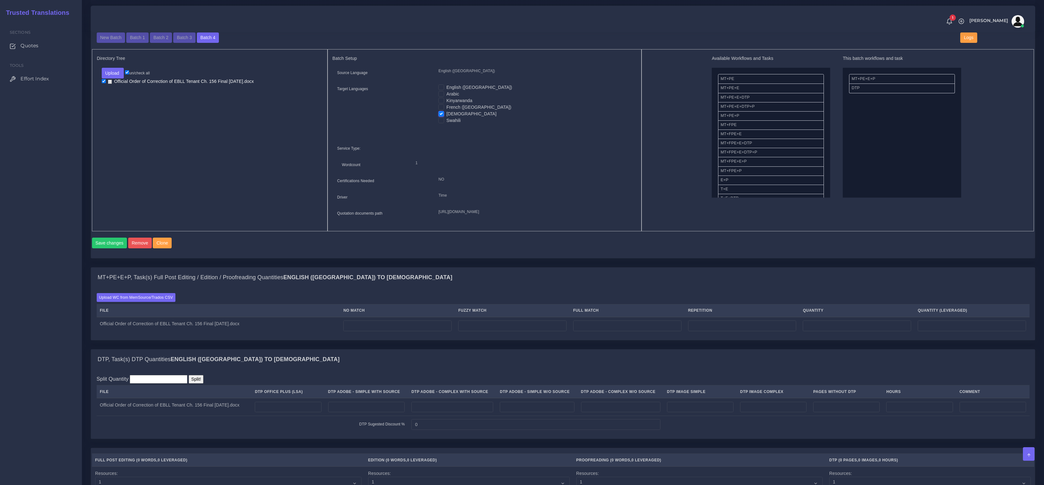
scroll to position [298, 0]
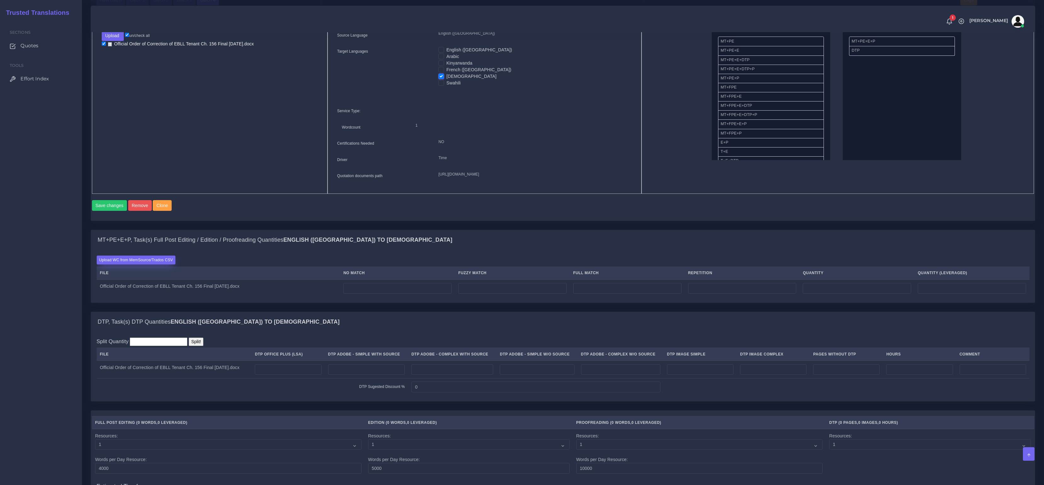
click at [139, 264] on label "Upload WC from MemSource/Trados CSV" at bounding box center [136, 259] width 79 height 9
click at [0, 0] on input "Upload WC from MemSource/Trados CSV" at bounding box center [0, 0] width 0 height 0
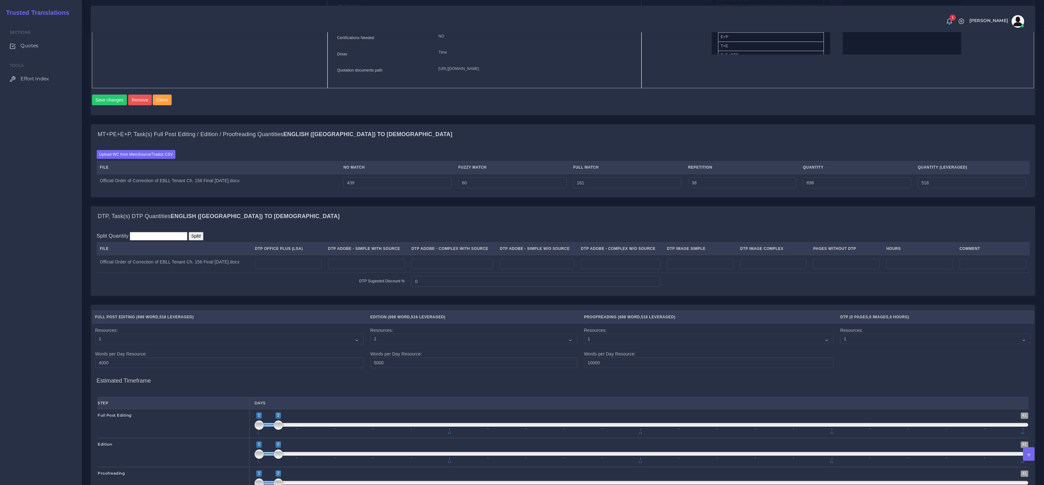
scroll to position [495, 0]
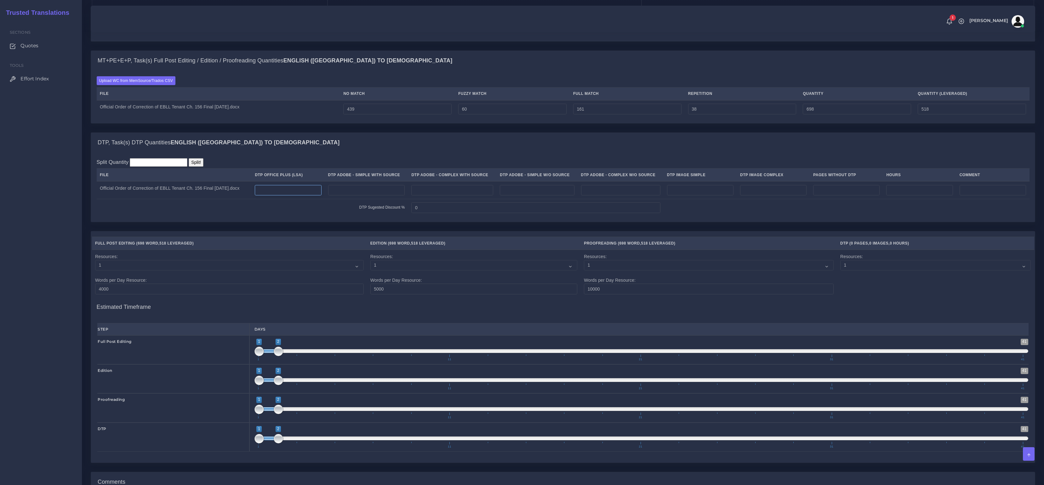
click at [303, 195] on input "number" at bounding box center [288, 190] width 66 height 11
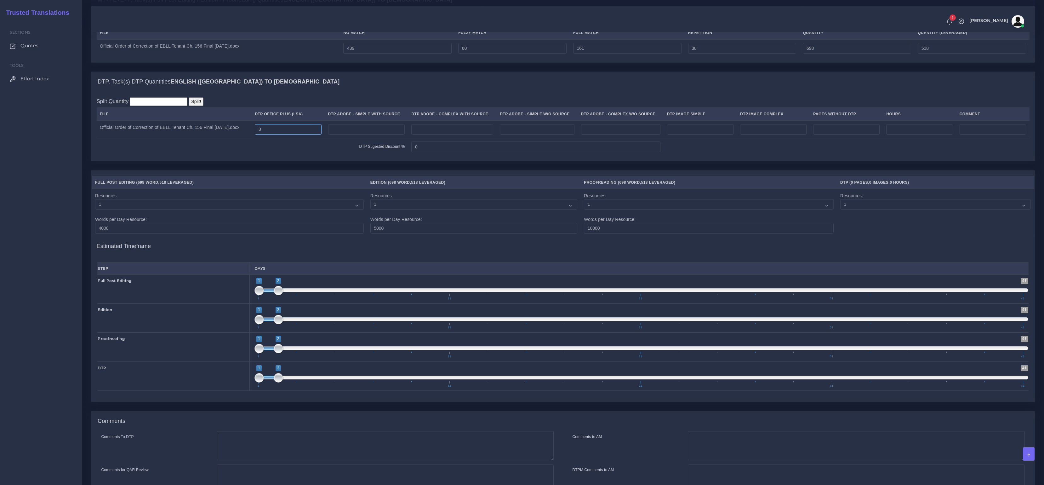
scroll to position [630, 0]
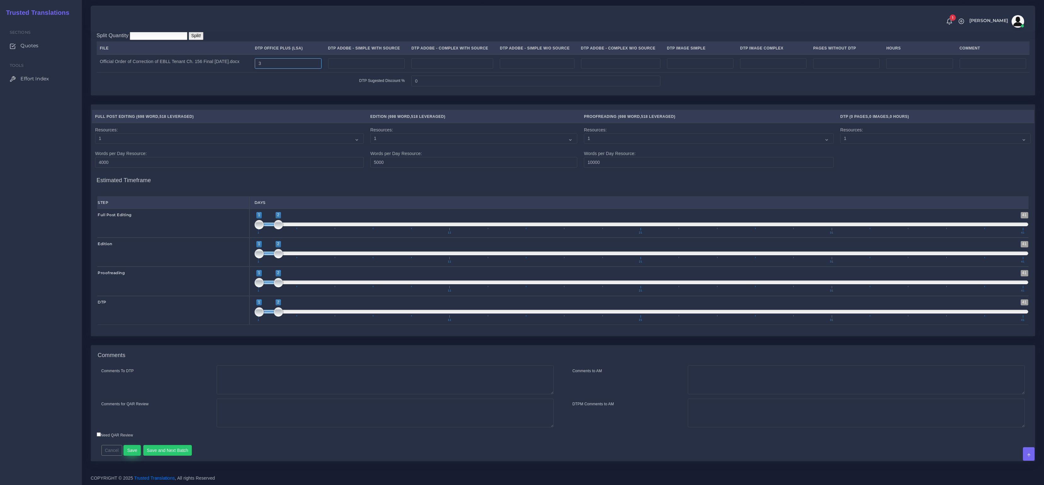
type input "3"
click at [132, 449] on button "Save" at bounding box center [131, 450] width 17 height 11
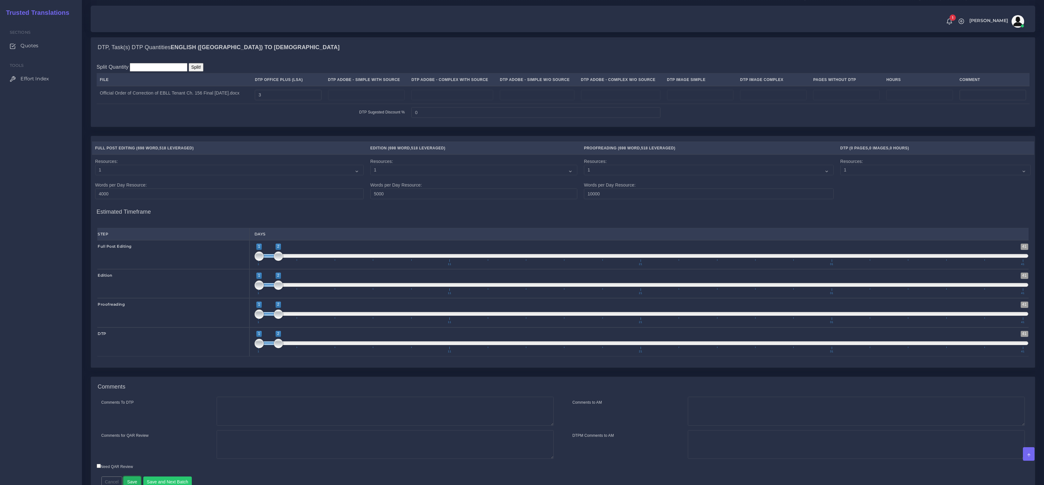
scroll to position [532, 0]
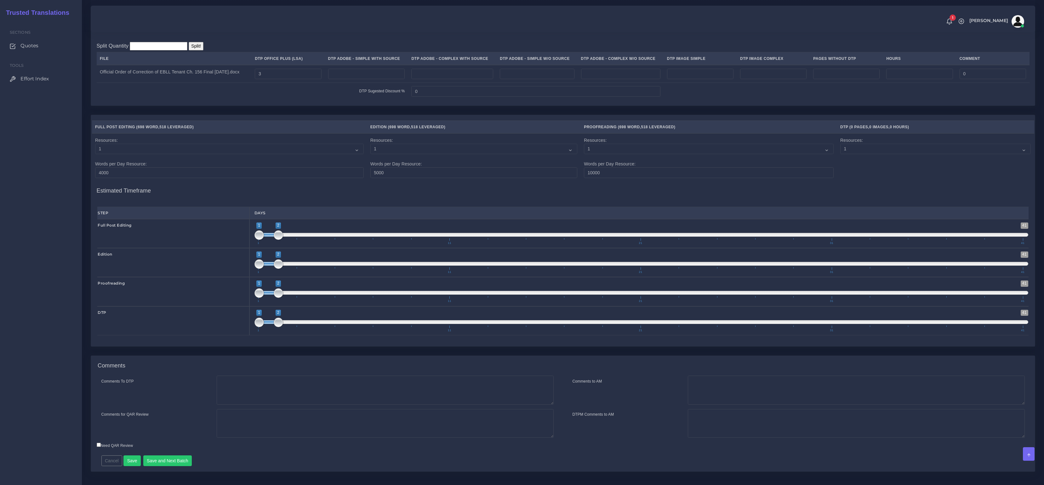
scroll to position [630, 0]
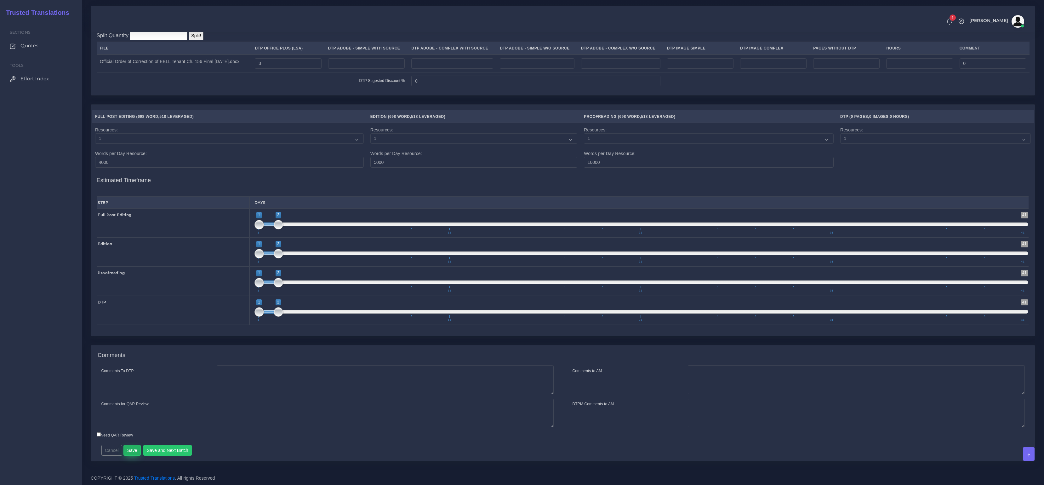
click at [129, 446] on button "Save" at bounding box center [131, 450] width 17 height 11
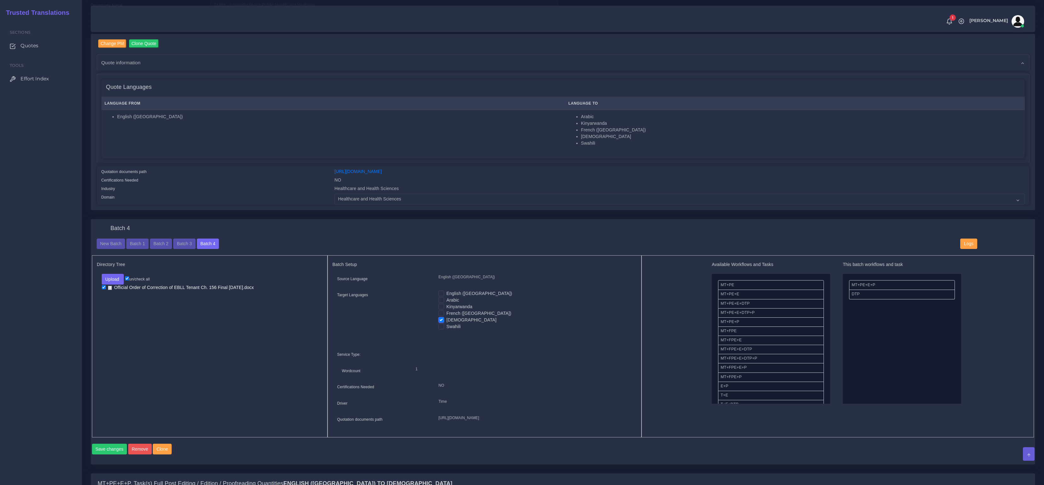
scroll to position [10, 0]
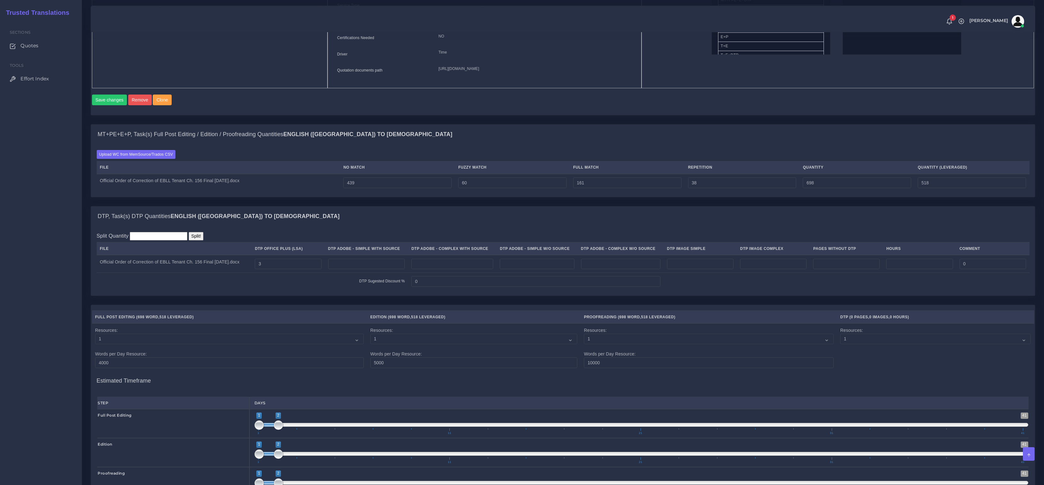
scroll to position [218, 0]
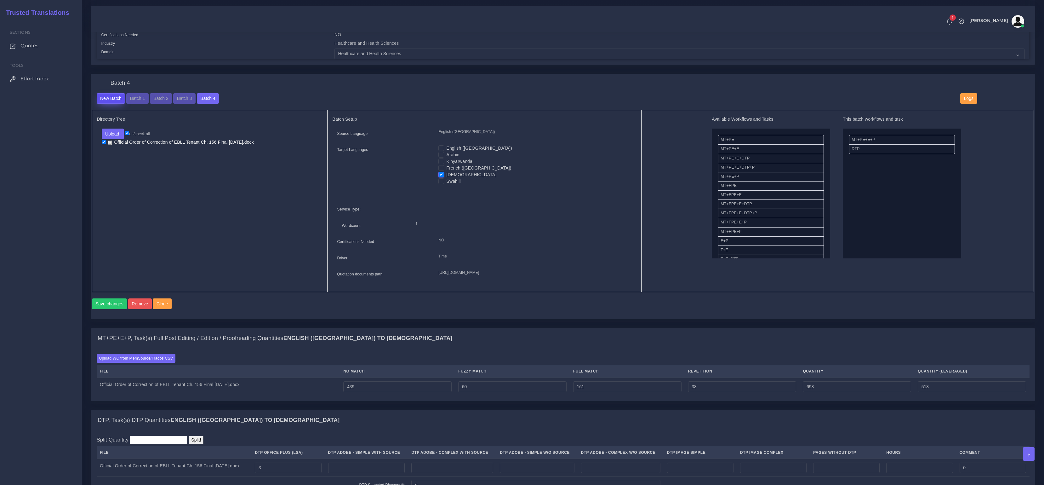
click at [107, 97] on button "New Batch" at bounding box center [111, 98] width 29 height 11
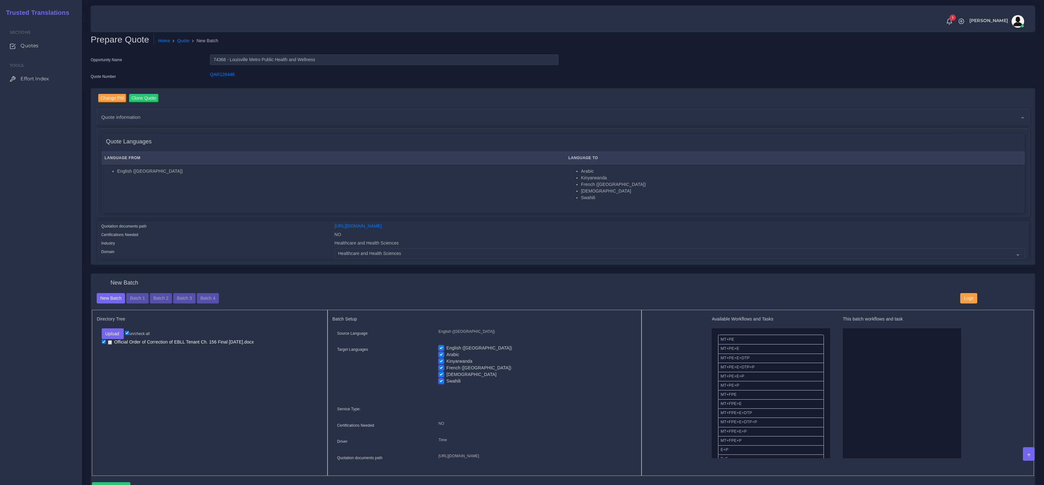
click at [446, 372] on label "[DEMOGRAPHIC_DATA]" at bounding box center [471, 374] width 50 height 7
click at [442, 372] on input "[DEMOGRAPHIC_DATA]" at bounding box center [441, 374] width 6 height 6
checkbox input "false"
click at [446, 366] on label "French ([GEOGRAPHIC_DATA])" at bounding box center [478, 367] width 65 height 7
click at [441, 366] on input "French ([GEOGRAPHIC_DATA])" at bounding box center [441, 367] width 6 height 6
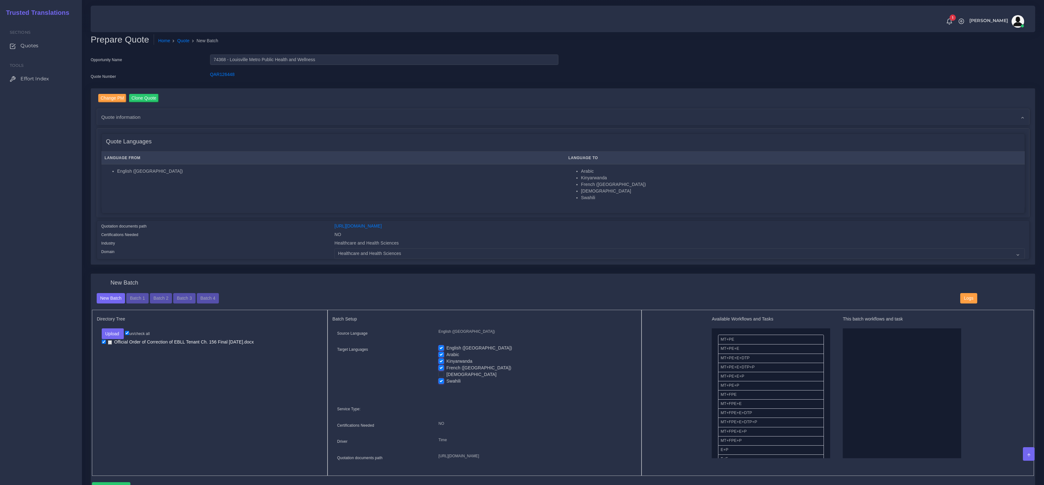
checkbox input "false"
drag, startPoint x: 441, startPoint y: 360, endPoint x: 440, endPoint y: 357, distance: 3.5
click at [446, 360] on label "Kinyarwanda" at bounding box center [459, 361] width 26 height 7
click at [441, 360] on input "Kinyarwanda" at bounding box center [441, 361] width 6 height 6
checkbox input "false"
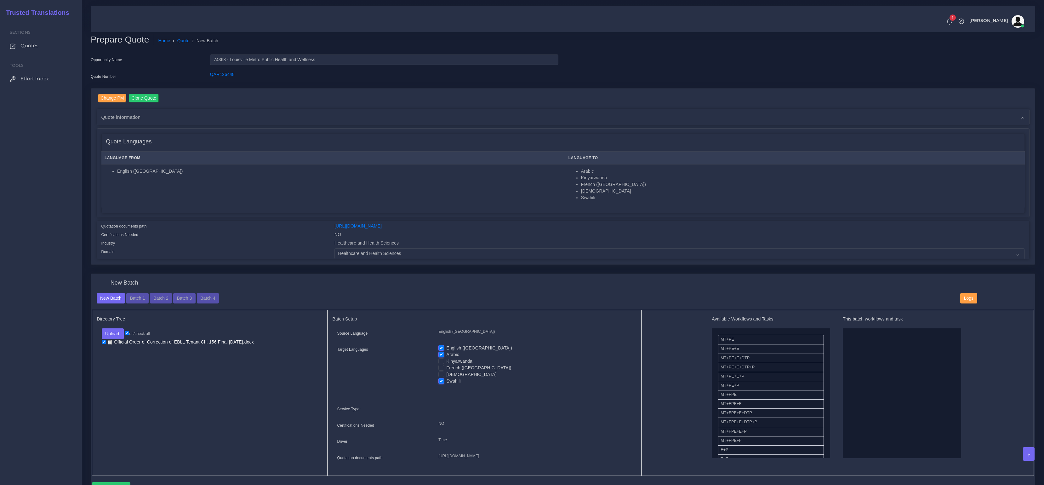
click at [446, 352] on label "Arabic" at bounding box center [452, 354] width 13 height 7
click at [440, 352] on input "Arabic" at bounding box center [441, 354] width 6 height 6
checkbox input "false"
click at [446, 348] on label "English ([GEOGRAPHIC_DATA])" at bounding box center [479, 348] width 66 height 7
click at [441, 348] on input "English ([GEOGRAPHIC_DATA])" at bounding box center [441, 348] width 6 height 6
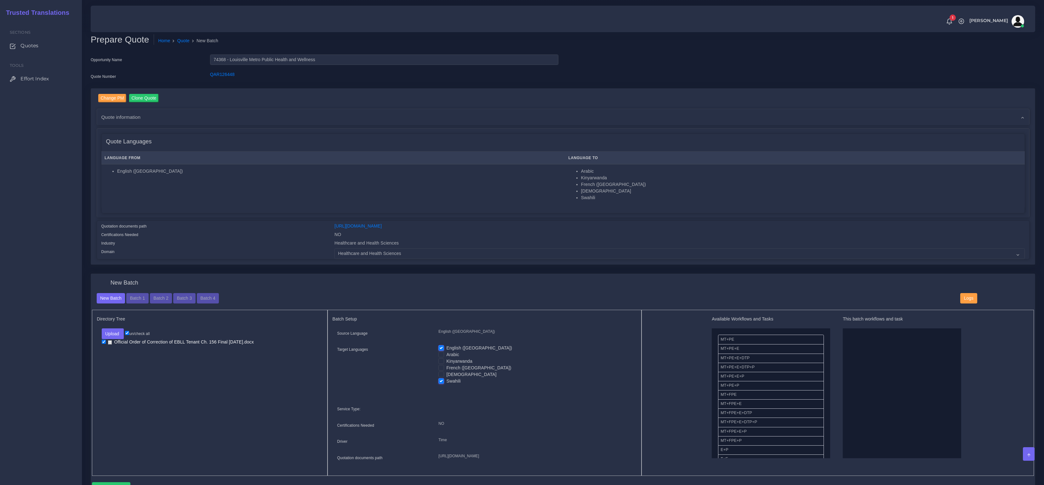
checkbox input "false"
drag, startPoint x: 740, startPoint y: 374, endPoint x: 848, endPoint y: 374, distance: 108.0
drag, startPoint x: 792, startPoint y: 416, endPoint x: 845, endPoint y: 398, distance: 56.9
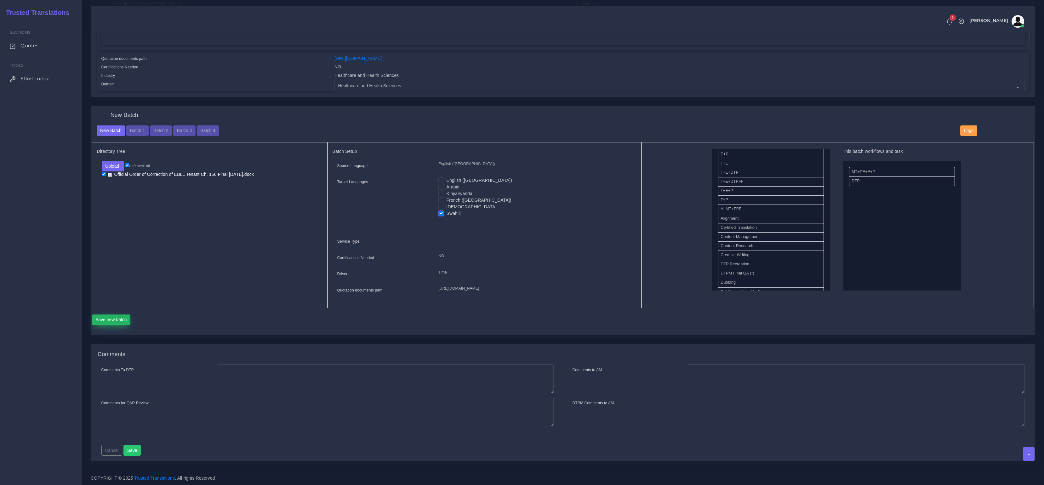
click at [117, 321] on button "Save new batch" at bounding box center [111, 319] width 39 height 11
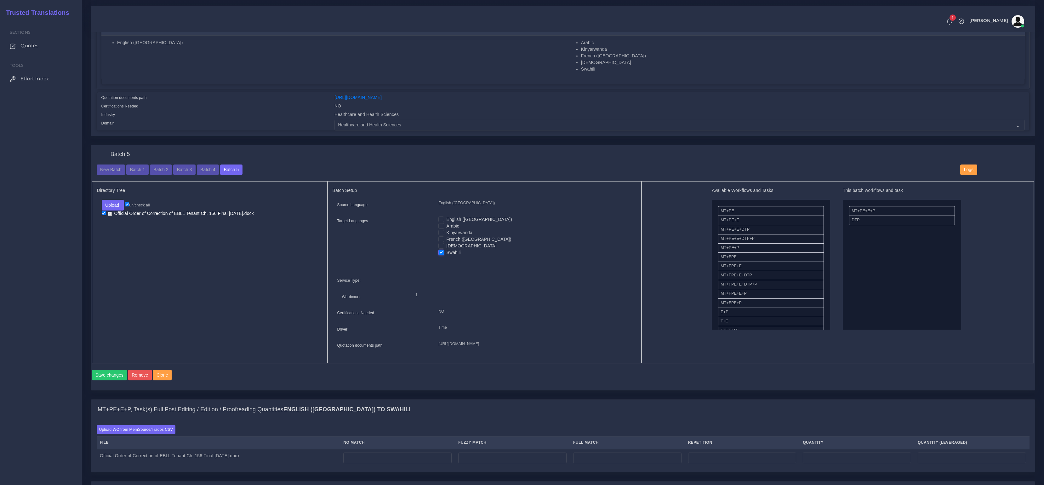
scroll to position [243, 0]
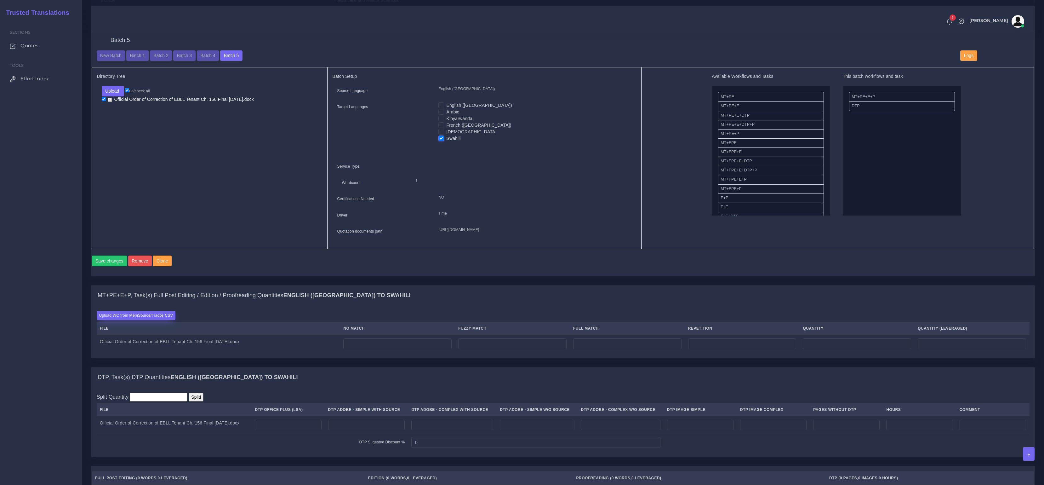
click at [143, 319] on label "Upload WC from MemSource/Trados CSV" at bounding box center [136, 315] width 79 height 9
click at [0, 0] on input "Upload WC from MemSource/Trados CSV" at bounding box center [0, 0] width 0 height 0
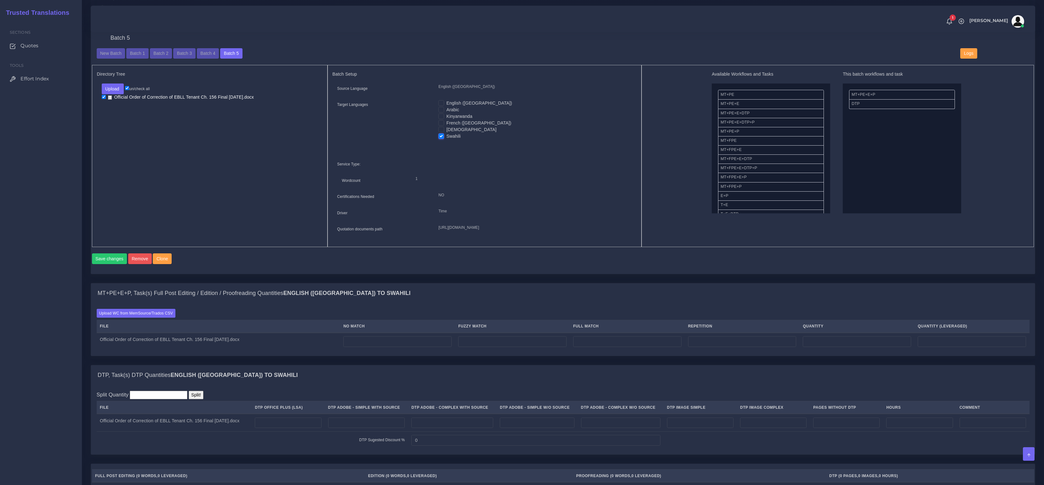
scroll to position [451, 0]
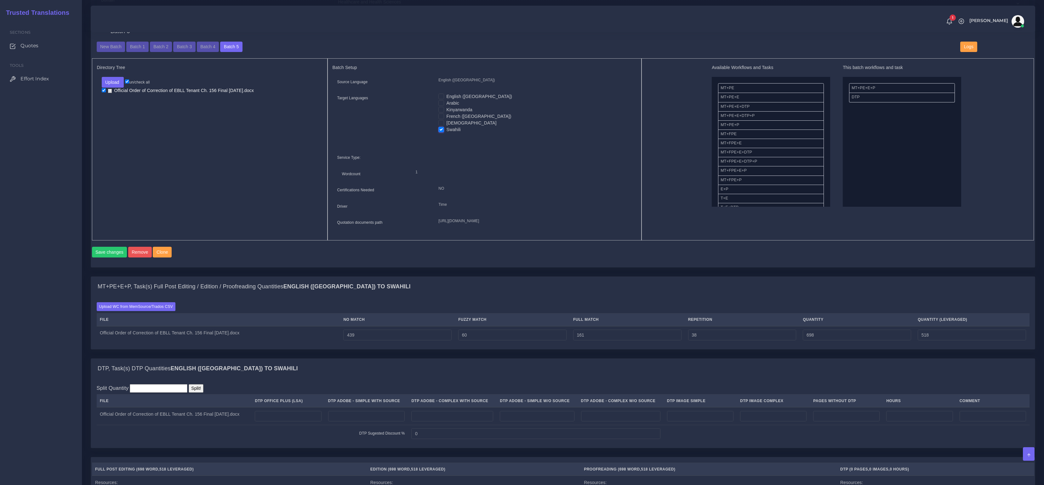
scroll to position [357, 0]
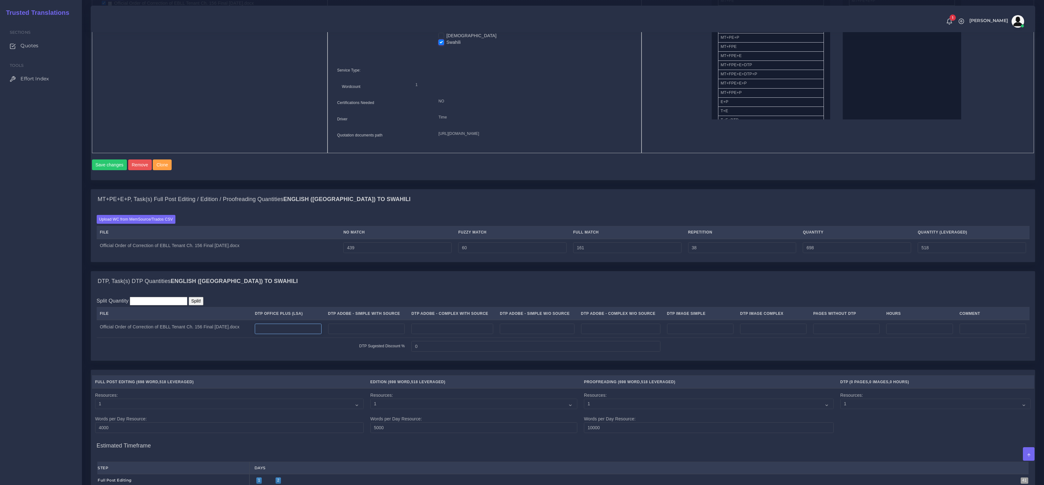
click at [298, 334] on input "number" at bounding box center [288, 329] width 66 height 11
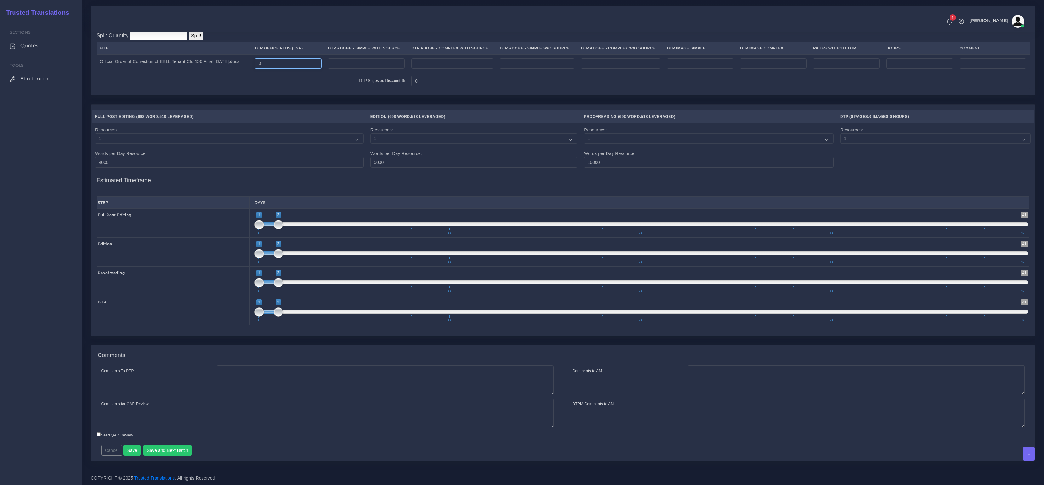
scroll to position [630, 0]
type input "3"
drag, startPoint x: 248, startPoint y: 383, endPoint x: 263, endPoint y: 381, distance: 15.0
click at [248, 383] on textarea "Comments To DTP" at bounding box center [385, 379] width 337 height 29
paste textarea "please keep the red text in English as well."
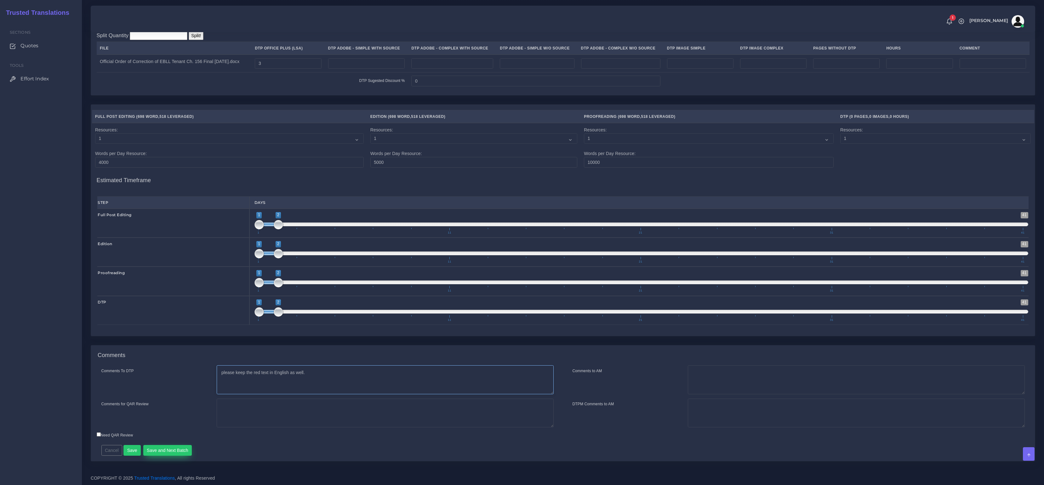
type textarea "please keep the red text in English as well."
click at [169, 448] on button "Save and Next Batch" at bounding box center [167, 450] width 49 height 11
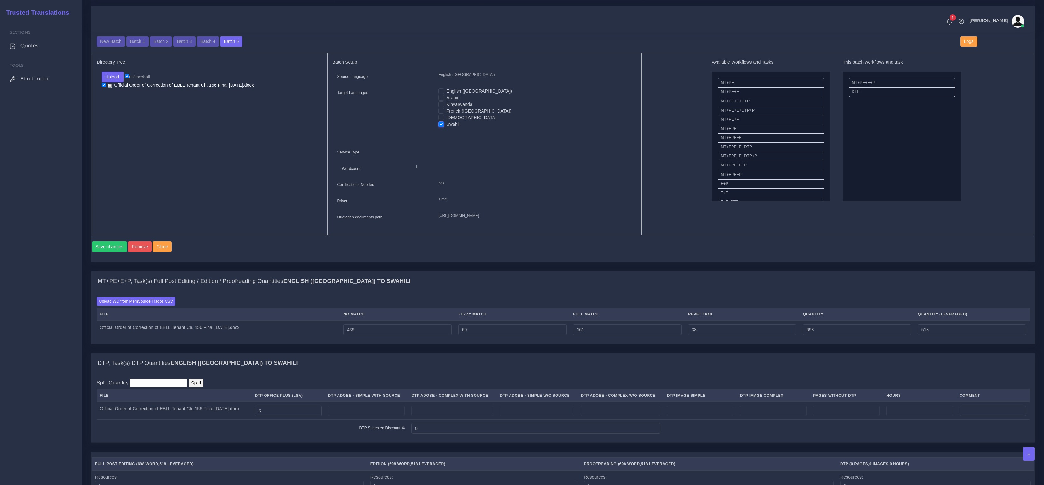
scroll to position [219, 0]
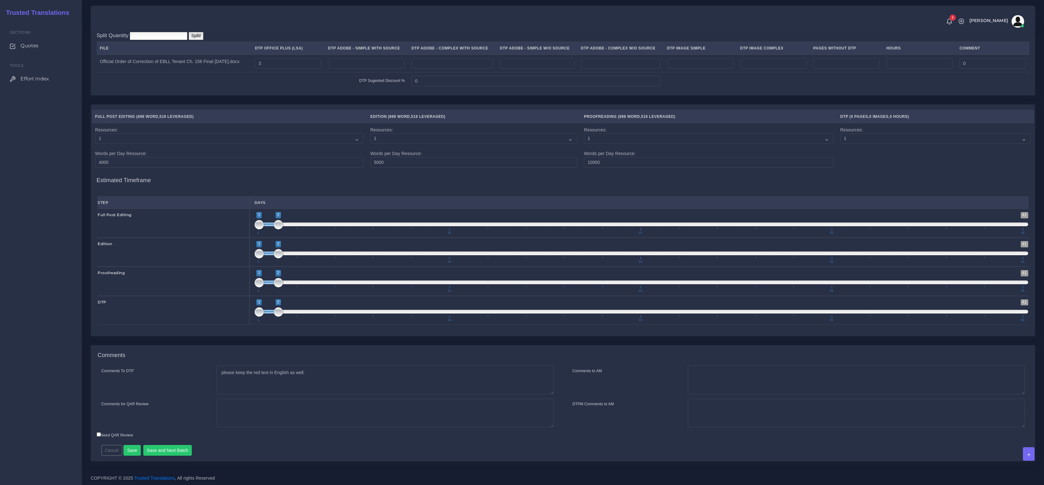
scroll to position [612, 0]
drag, startPoint x: 172, startPoint y: 450, endPoint x: 168, endPoint y: 450, distance: 3.8
click at [172, 450] on button "Save and Next Batch" at bounding box center [167, 450] width 49 height 11
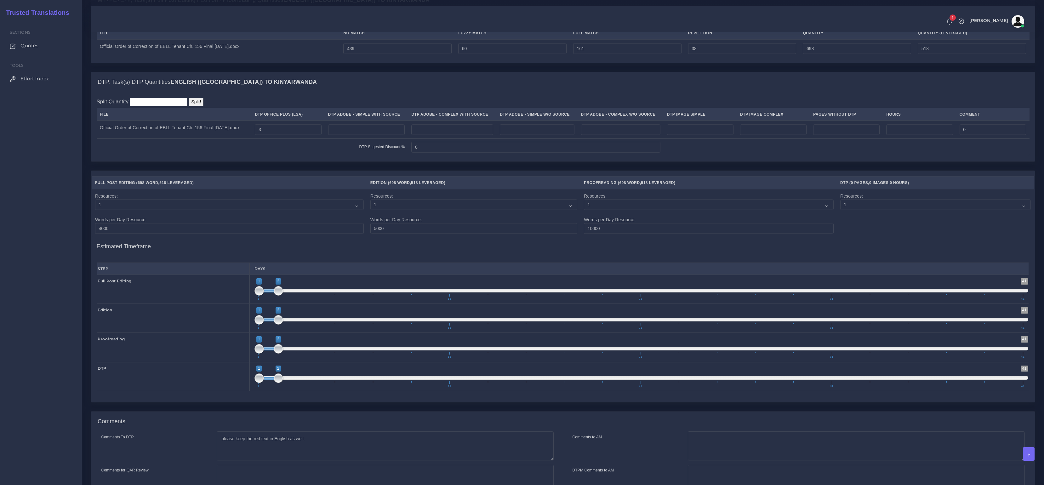
scroll to position [612, 0]
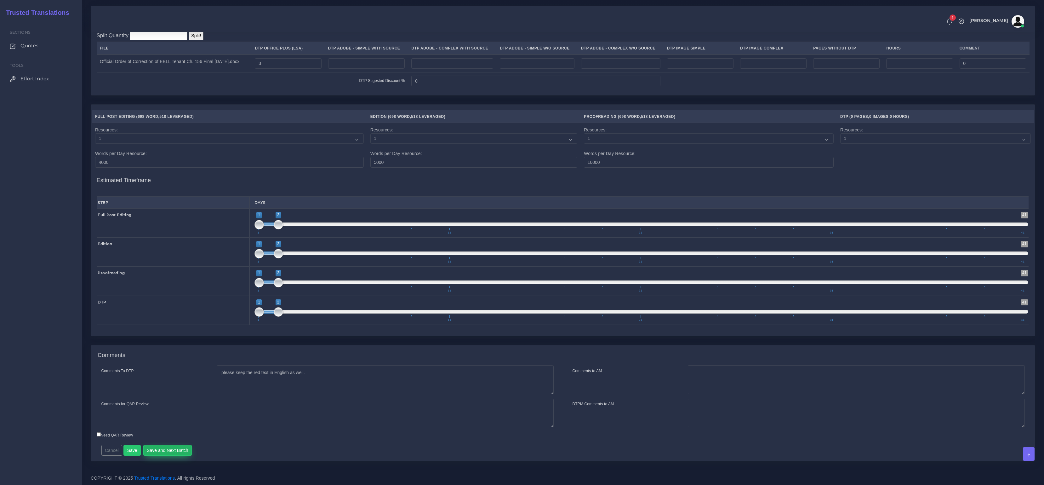
click at [178, 446] on button "Save and Next Batch" at bounding box center [167, 450] width 49 height 11
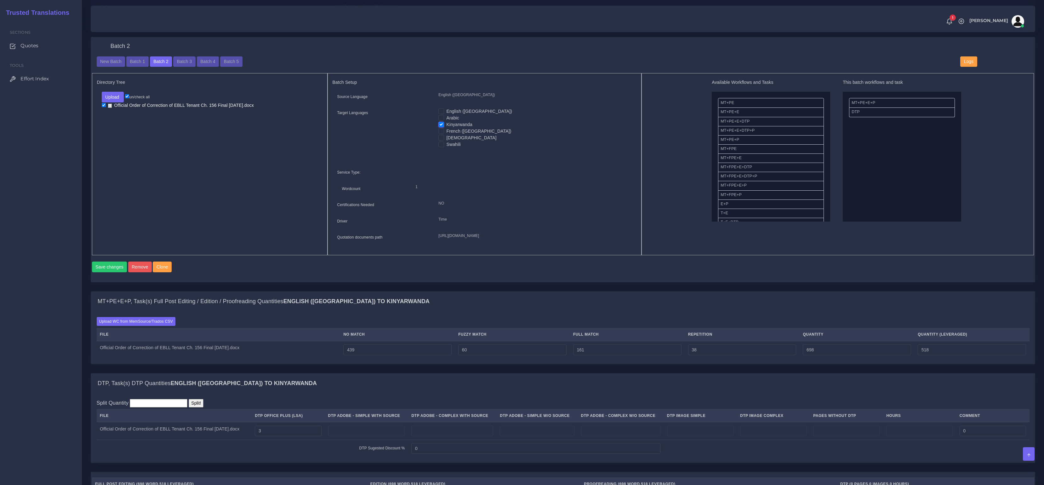
scroll to position [47, 0]
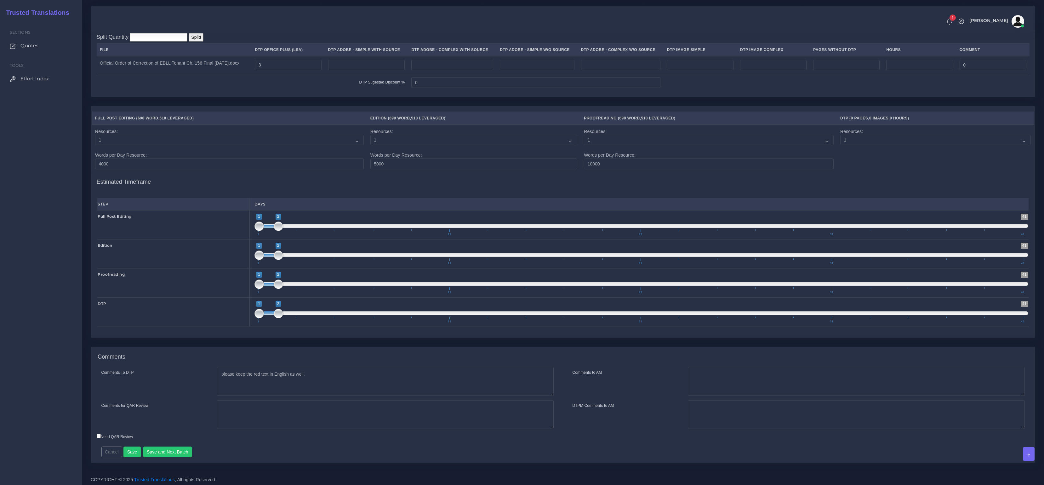
scroll to position [612, 0]
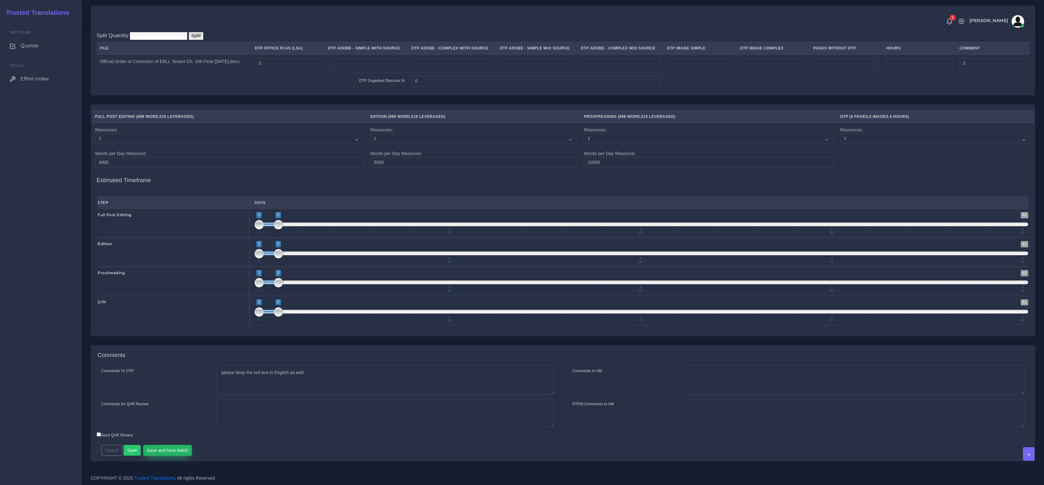
click at [168, 451] on button "Save and Next Batch" at bounding box center [167, 450] width 49 height 11
click at [168, 447] on button "Save and Deliver Quote" at bounding box center [170, 450] width 54 height 11
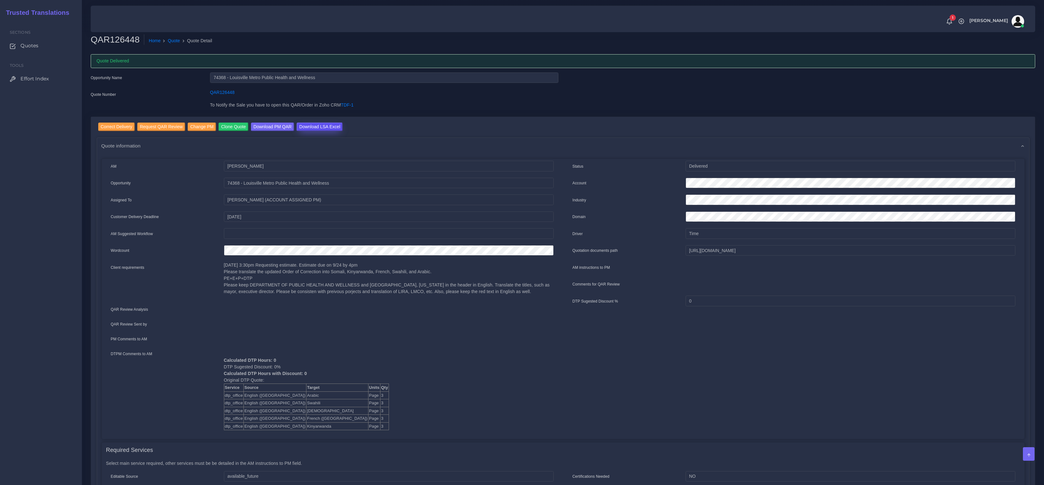
click at [316, 128] on input "Download LSA Excel" at bounding box center [320, 127] width 46 height 9
click at [180, 43] on link "Quote" at bounding box center [174, 40] width 12 height 7
